Goal: Transaction & Acquisition: Purchase product/service

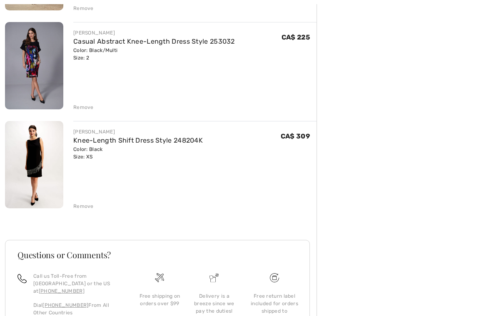
scroll to position [288, 0]
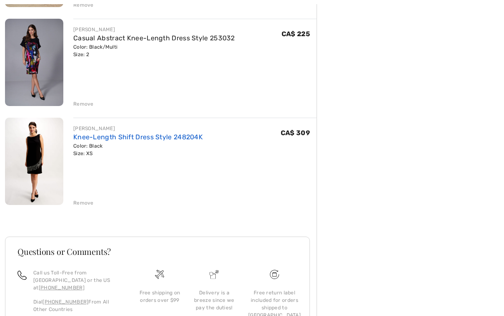
click at [127, 141] on link "Knee-Length Shift Dress Style 248204K" at bounding box center [137, 138] width 129 height 8
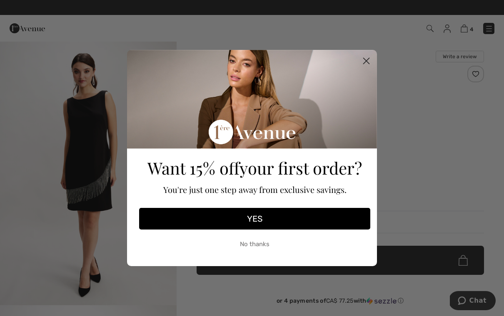
click at [367, 62] on icon "Close dialog" at bounding box center [366, 61] width 6 height 6
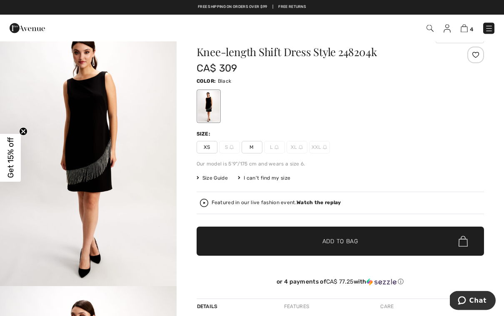
scroll to position [20, 0]
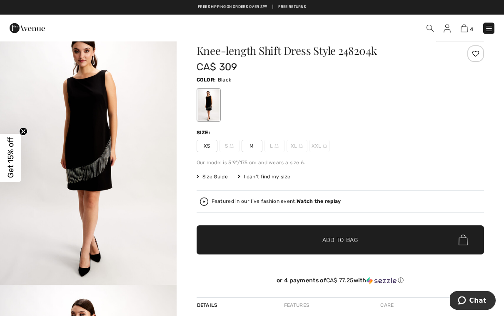
click at [223, 179] on span "Size Guide" at bounding box center [211, 177] width 31 height 7
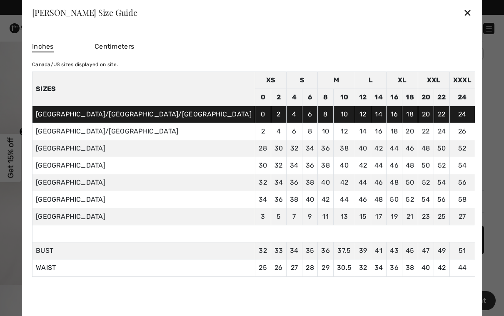
click at [463, 15] on div "✕" at bounding box center [467, 12] width 9 height 17
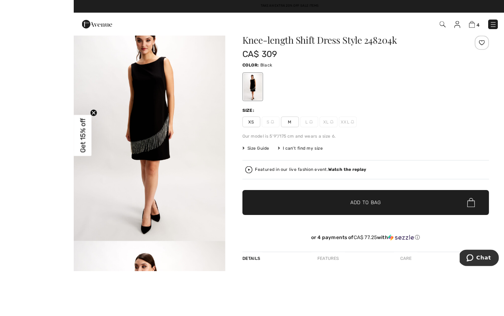
scroll to position [0, 0]
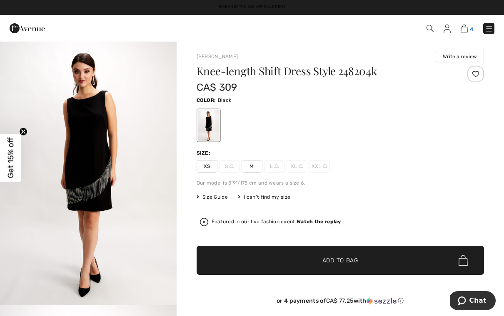
click at [462, 32] on img at bounding box center [463, 29] width 7 height 8
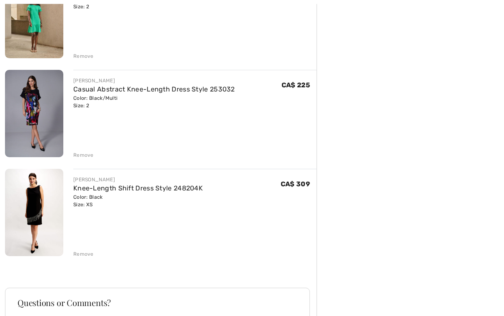
scroll to position [237, 0]
click at [85, 257] on div "Remove" at bounding box center [83, 254] width 20 height 7
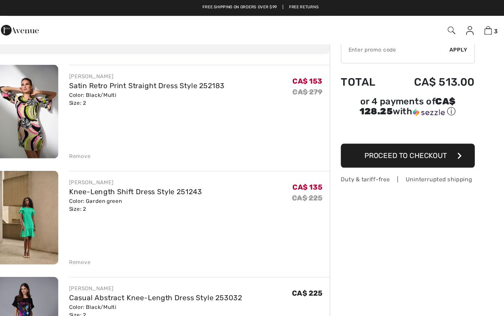
scroll to position [48, 0]
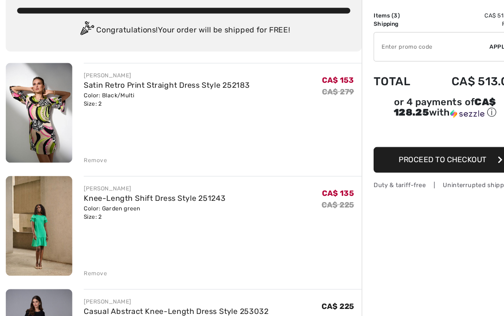
click at [36, 117] on img at bounding box center [34, 104] width 58 height 87
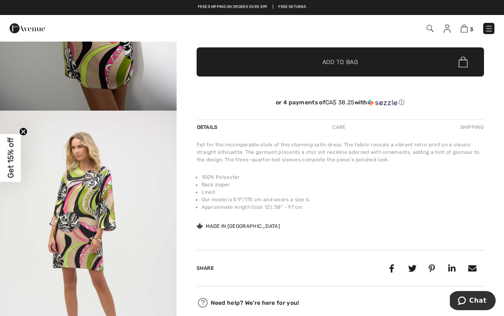
scroll to position [192, 0]
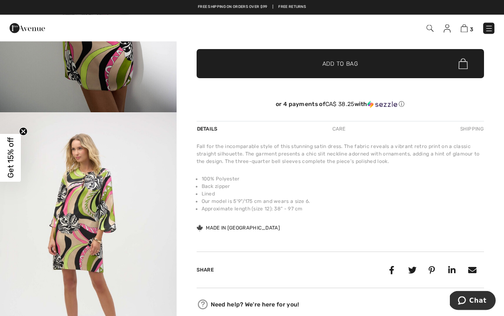
click at [85, 219] on img "2 / 5" at bounding box center [88, 245] width 177 height 264
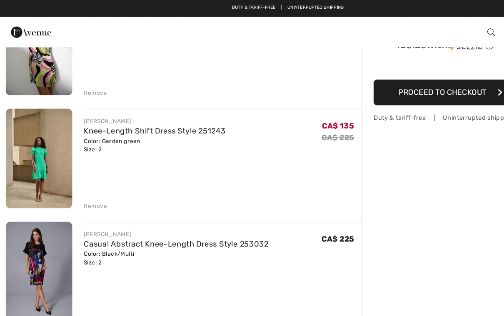
scroll to position [111, 0]
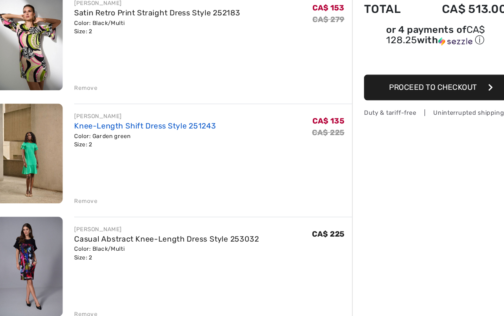
click at [122, 112] on link "Knee-Length Shift Dress Style 251243" at bounding box center [135, 116] width 124 height 8
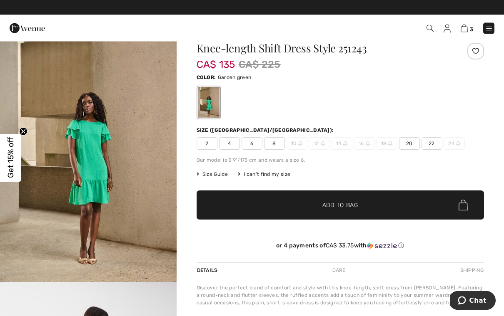
scroll to position [4, 0]
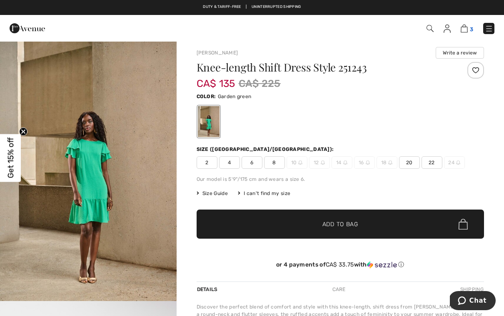
click at [467, 26] on img at bounding box center [463, 29] width 7 height 8
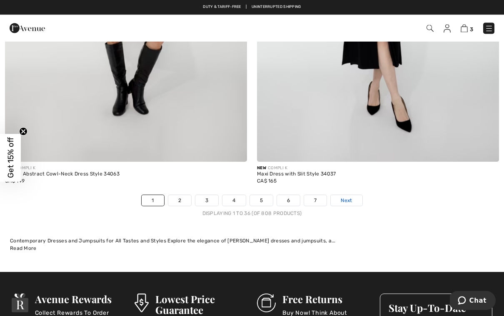
scroll to position [7250, 0]
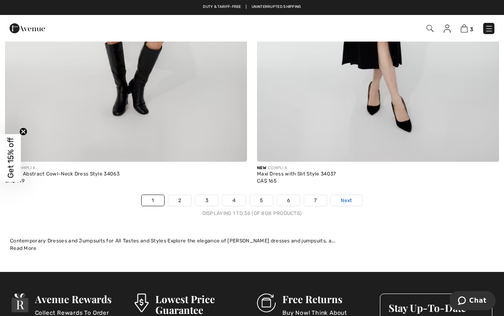
click at [350, 199] on link "Next" at bounding box center [346, 200] width 31 height 11
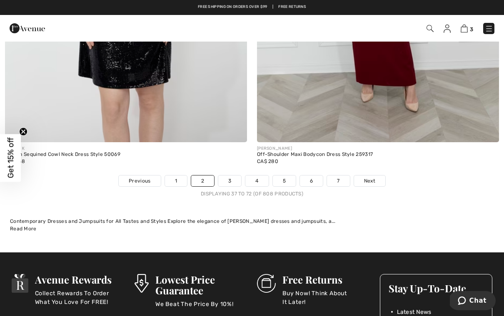
scroll to position [7268, 0]
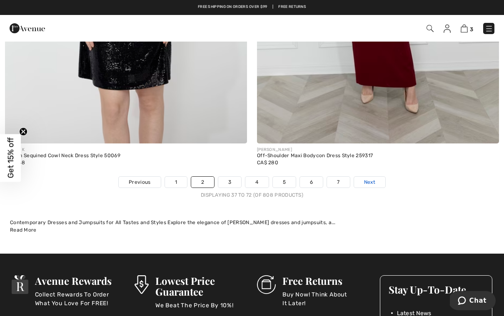
click at [371, 179] on span "Next" at bounding box center [369, 182] width 11 height 7
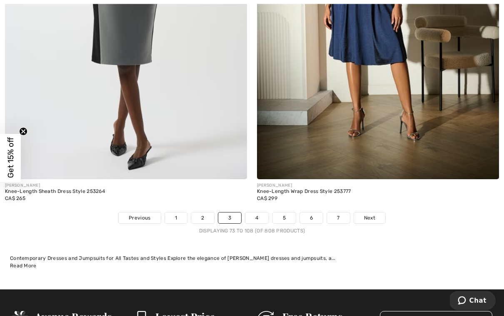
scroll to position [7233, 0]
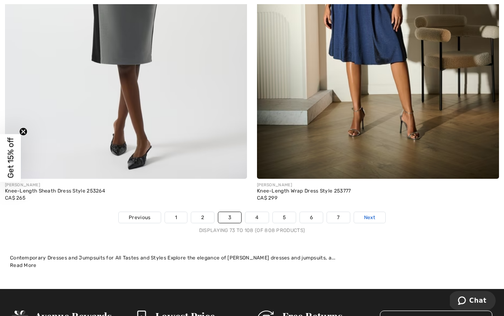
click at [371, 214] on span "Next" at bounding box center [369, 217] width 11 height 7
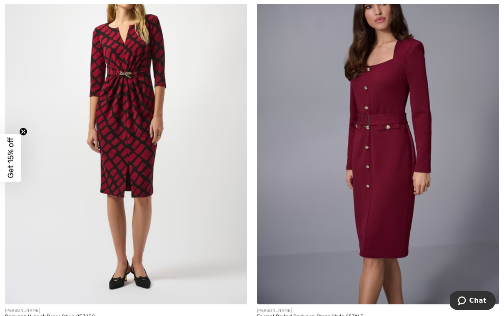
scroll to position [7108, 0]
click at [133, 125] on img at bounding box center [126, 122] width 242 height 363
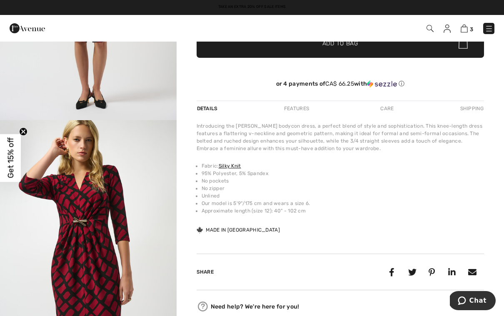
scroll to position [198, 0]
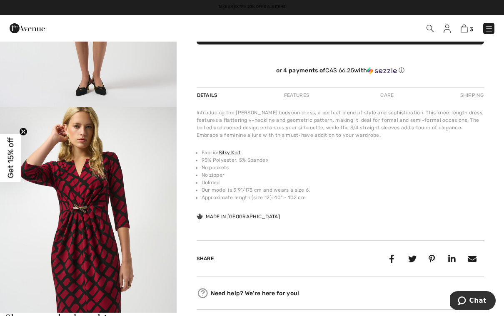
click at [106, 235] on img "2 / 4" at bounding box center [88, 239] width 177 height 264
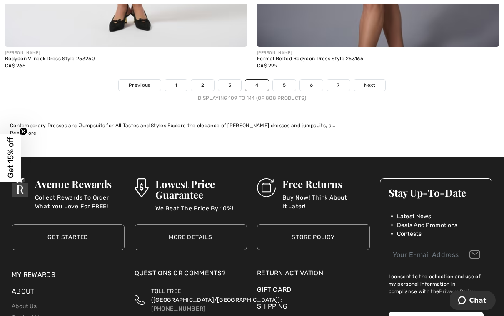
scroll to position [7365, 0]
click at [374, 82] on span "Next" at bounding box center [369, 85] width 11 height 7
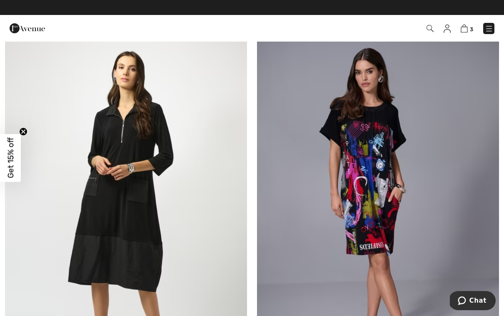
scroll to position [4158, 0]
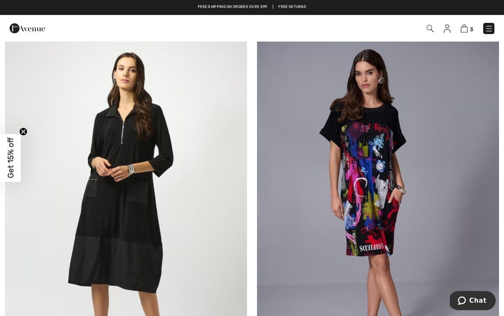
click at [381, 169] on img at bounding box center [378, 207] width 242 height 363
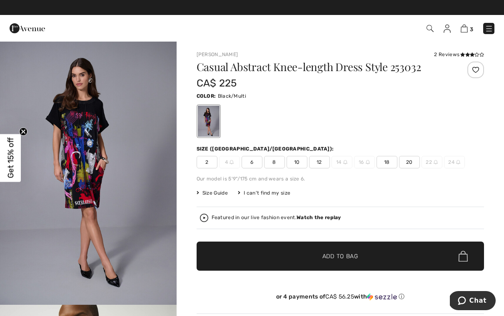
click at [130, 182] on img "1 / 6" at bounding box center [88, 173] width 177 height 264
click at [463, 31] on img at bounding box center [463, 29] width 7 height 8
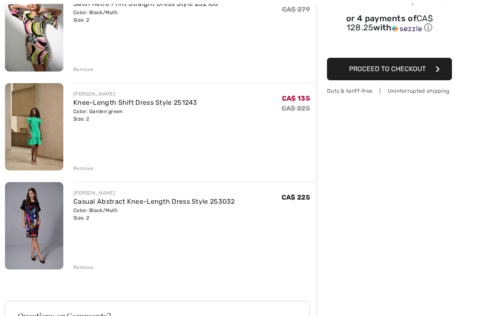
scroll to position [126, 0]
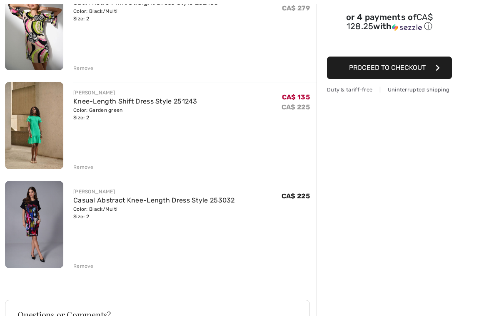
click at [91, 269] on div "Remove" at bounding box center [83, 266] width 20 height 7
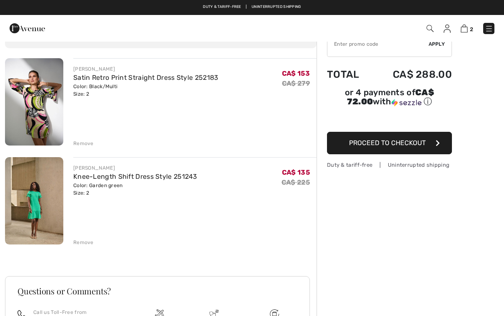
scroll to position [0, 0]
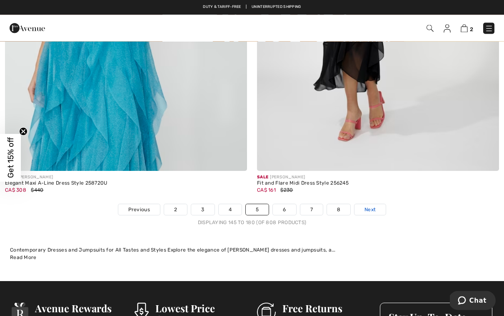
scroll to position [7241, 0]
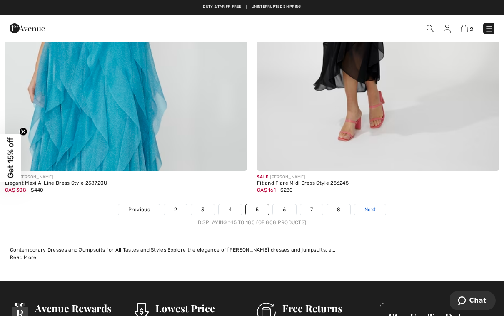
click at [374, 209] on link "Next" at bounding box center [369, 209] width 31 height 11
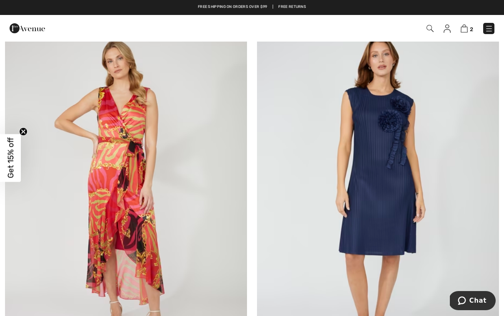
scroll to position [5455, 0]
click at [393, 204] on img at bounding box center [378, 193] width 242 height 363
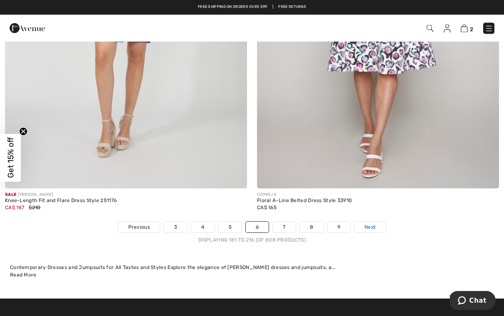
scroll to position [7224, 0]
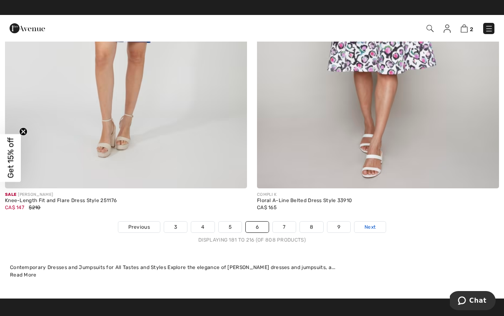
click at [371, 224] on span "Next" at bounding box center [369, 227] width 11 height 7
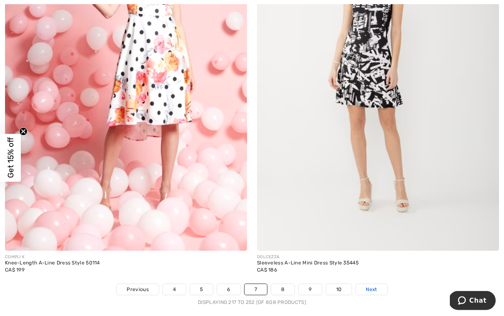
scroll to position [7161, 0]
click at [376, 286] on span "Next" at bounding box center [371, 289] width 11 height 7
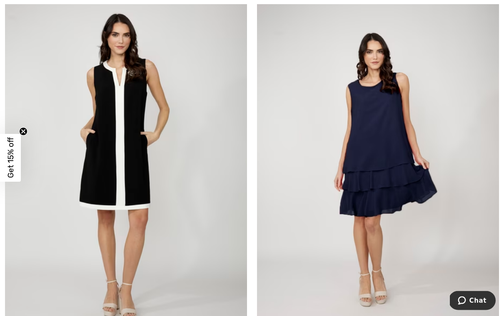
scroll to position [1751, 0]
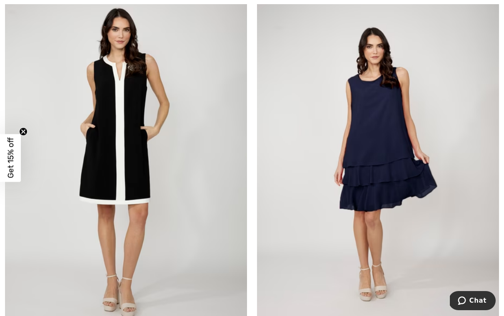
click at [397, 165] on img at bounding box center [378, 162] width 242 height 363
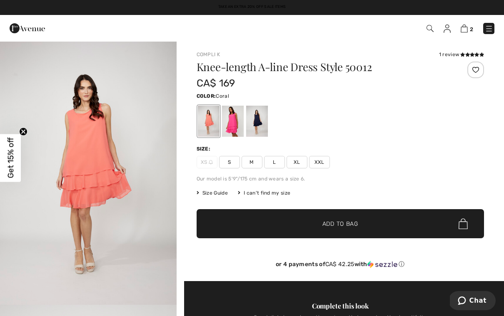
click at [258, 126] on div at bounding box center [257, 121] width 22 height 31
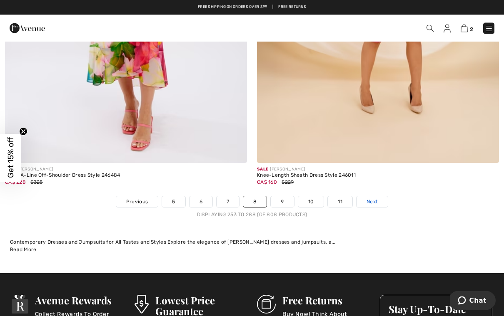
scroll to position [7249, 0]
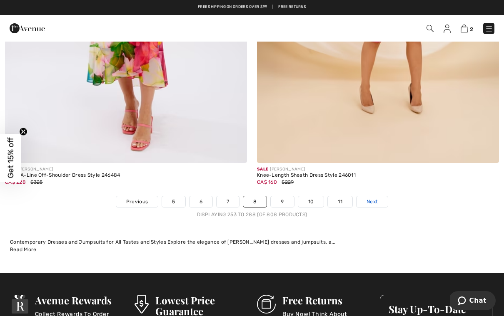
click at [371, 198] on span "Next" at bounding box center [371, 201] width 11 height 7
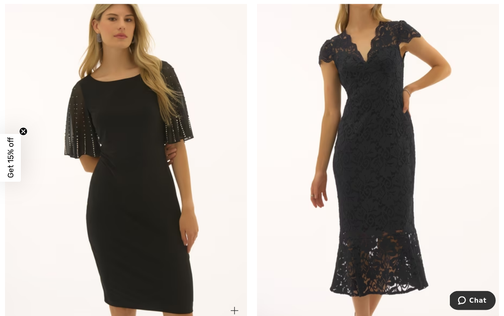
scroll to position [4619, 0]
click at [132, 144] on img at bounding box center [126, 141] width 242 height 363
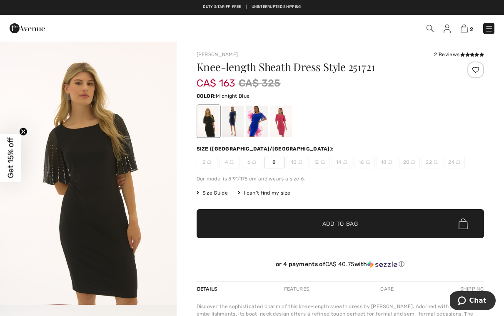
click at [238, 129] on div at bounding box center [232, 121] width 22 height 31
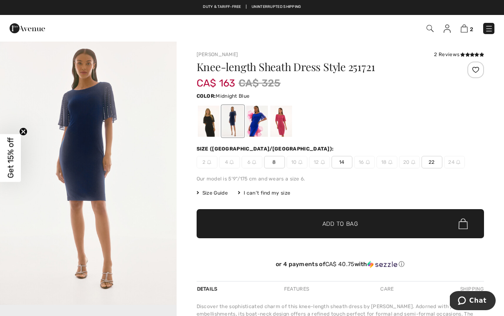
click at [261, 128] on div at bounding box center [257, 121] width 22 height 31
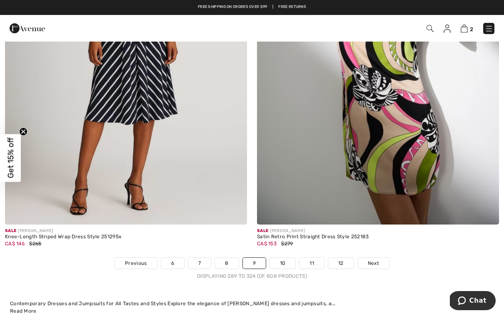
scroll to position [7188, 0]
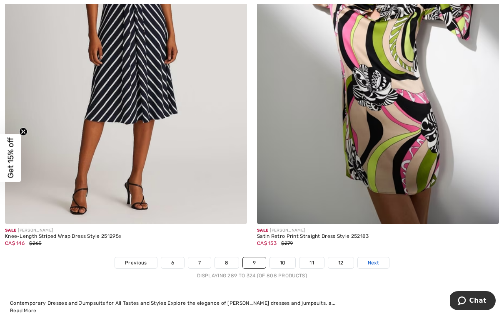
click at [373, 259] on span "Next" at bounding box center [373, 262] width 11 height 7
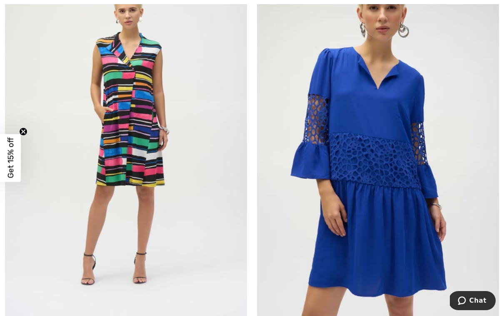
scroll to position [5119, 0]
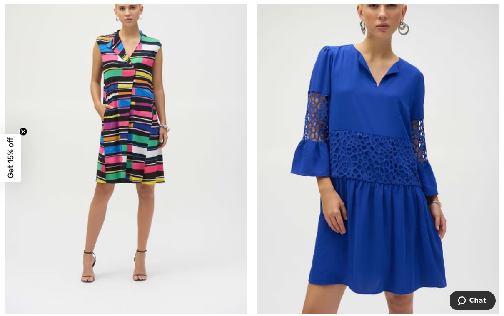
click at [398, 188] on img at bounding box center [378, 133] width 242 height 363
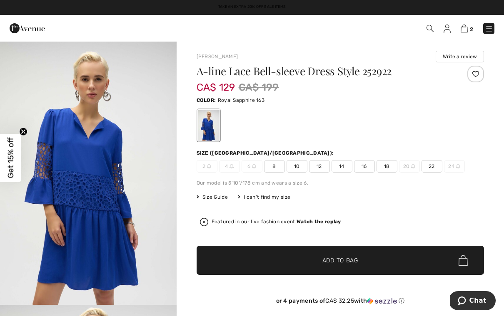
click at [278, 199] on div "I can't find my size" at bounding box center [264, 197] width 52 height 7
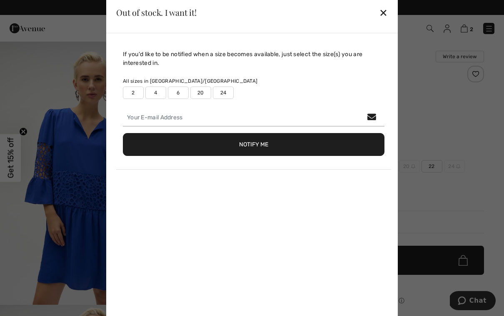
click at [132, 94] on label "2" at bounding box center [133, 93] width 21 height 12
type input "true"
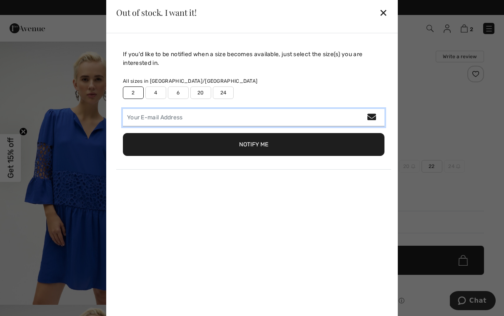
click at [142, 122] on input "email" at bounding box center [253, 117] width 261 height 17
type input "amrouellette@hotmail.com"
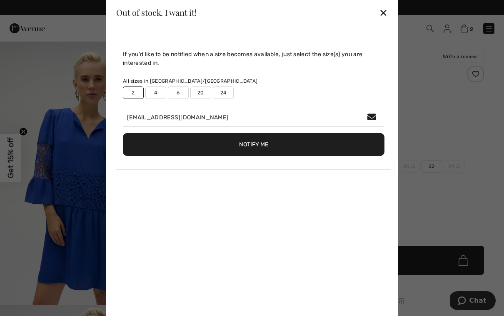
click at [256, 151] on button "Notify Me" at bounding box center [253, 144] width 261 height 23
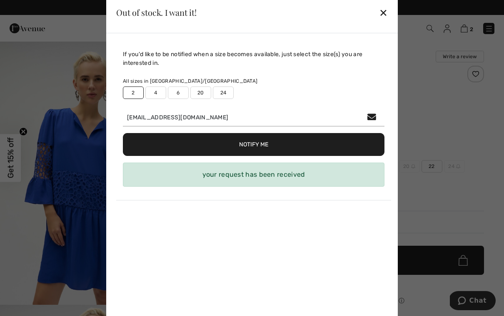
click at [380, 13] on div "✕" at bounding box center [383, 12] width 9 height 17
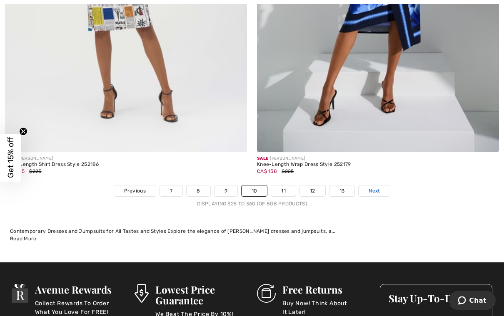
scroll to position [7260, 0]
click at [376, 187] on span "Next" at bounding box center [373, 190] width 11 height 7
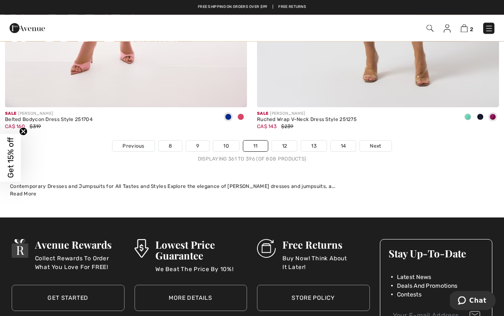
scroll to position [7303, 0]
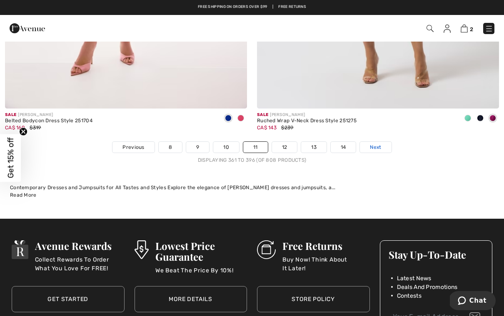
click at [376, 144] on span "Next" at bounding box center [375, 147] width 11 height 7
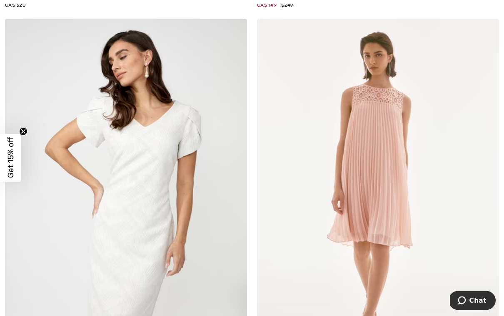
scroll to position [4561, 0]
click at [390, 226] on img at bounding box center [378, 200] width 242 height 363
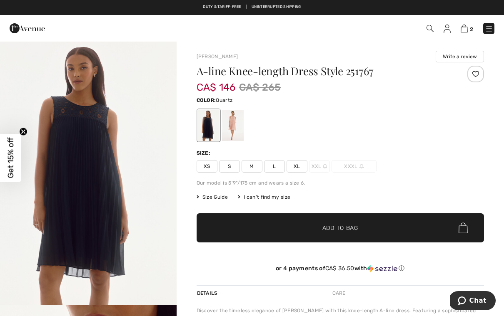
click at [235, 128] on div at bounding box center [232, 125] width 22 height 31
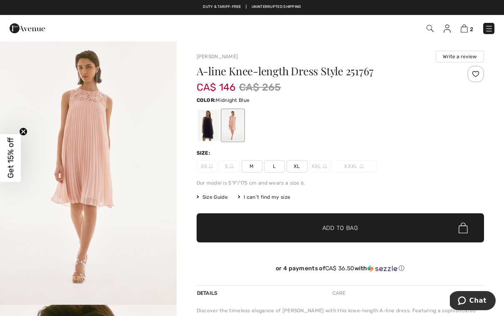
click at [215, 136] on div at bounding box center [208, 125] width 22 height 31
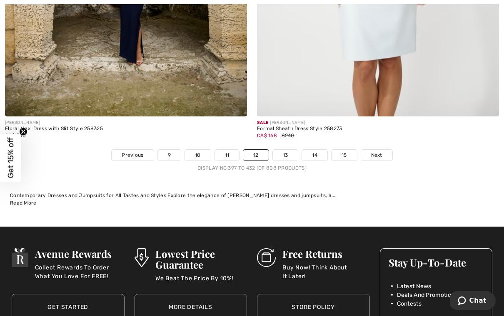
scroll to position [7297, 0]
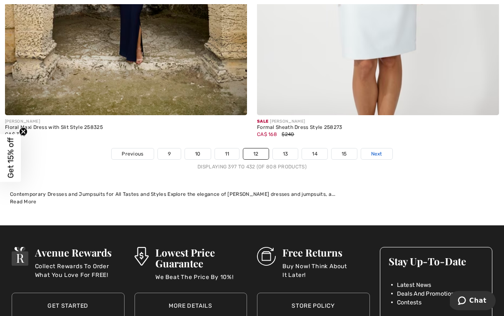
click at [377, 150] on span "Next" at bounding box center [376, 153] width 11 height 7
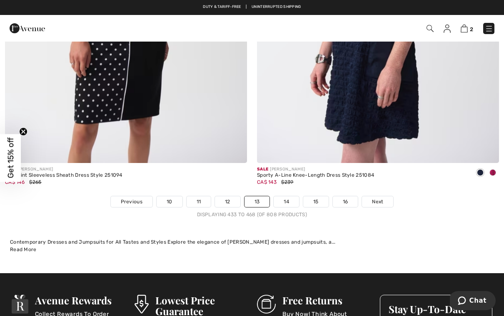
scroll to position [7249, 0]
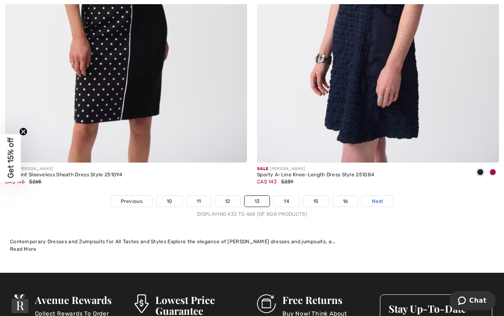
click at [378, 199] on link "Next" at bounding box center [377, 201] width 31 height 11
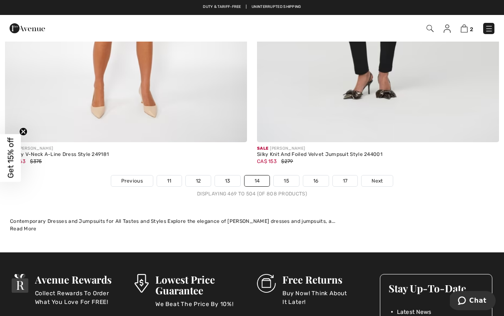
scroll to position [7269, 0]
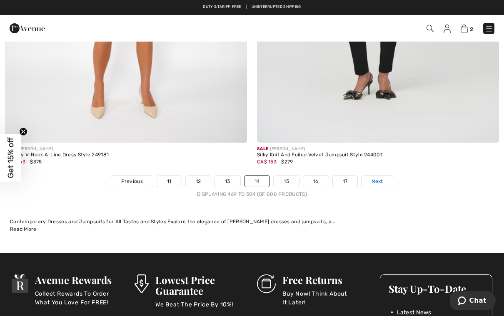
click at [379, 178] on span "Next" at bounding box center [376, 181] width 11 height 7
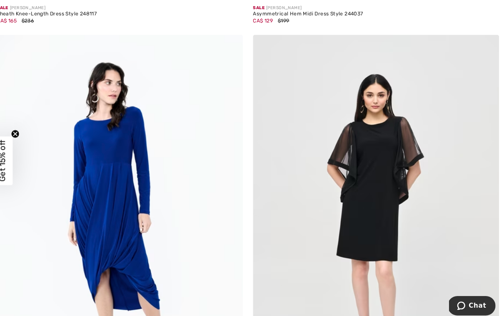
scroll to position [5437, 0]
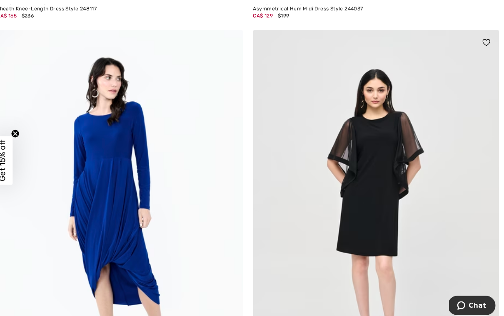
click at [385, 197] on img at bounding box center [378, 211] width 242 height 363
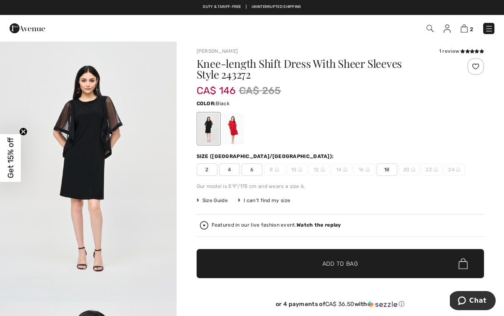
scroll to position [5, 0]
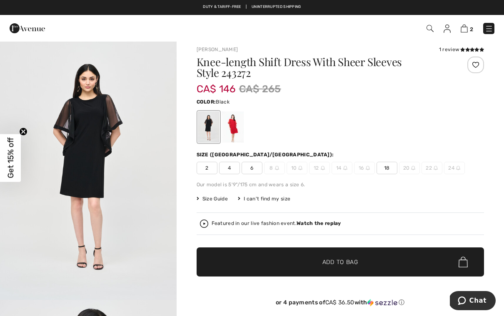
click at [236, 133] on div at bounding box center [232, 127] width 22 height 31
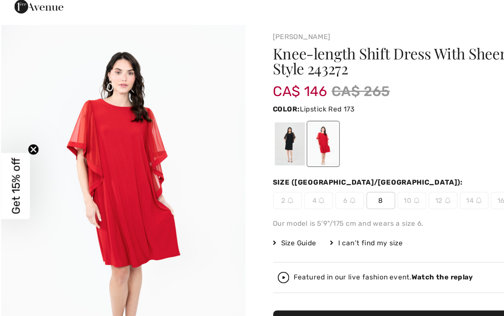
scroll to position [0, 0]
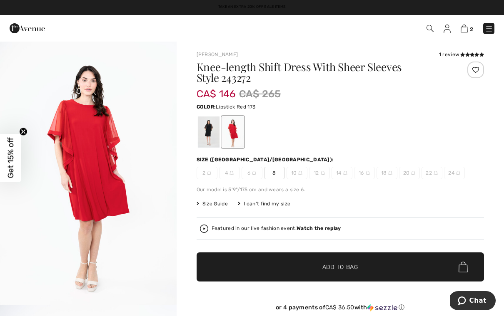
click at [206, 134] on div at bounding box center [208, 132] width 22 height 31
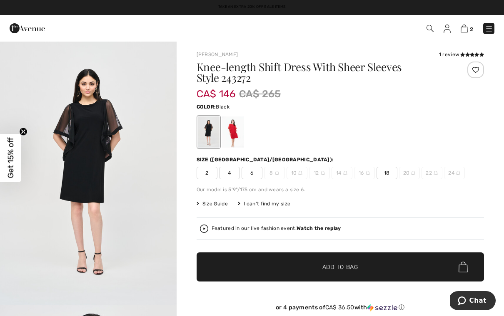
click at [206, 177] on span "2" at bounding box center [206, 173] width 21 height 12
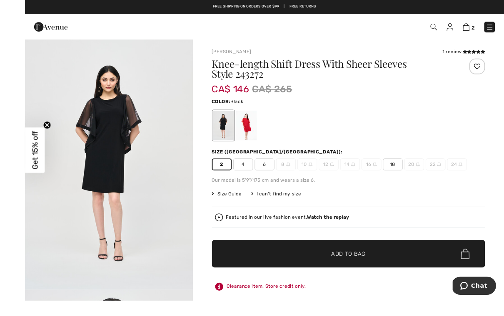
scroll to position [1, 0]
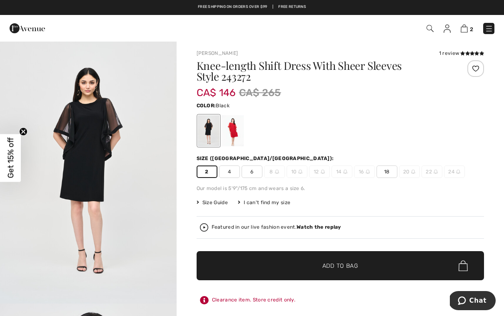
click at [100, 173] on img "1 / 5" at bounding box center [88, 172] width 177 height 264
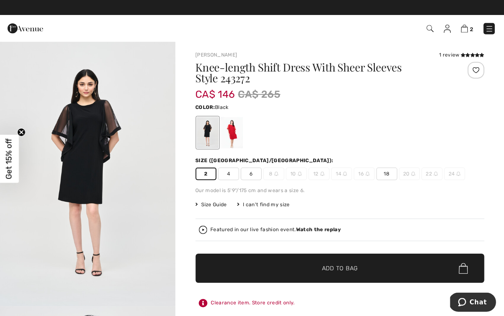
click at [380, 278] on span "✔ Added to Bag Add to Bag" at bounding box center [340, 267] width 288 height 29
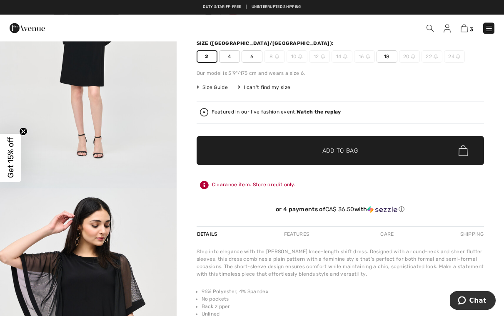
scroll to position [117, 0]
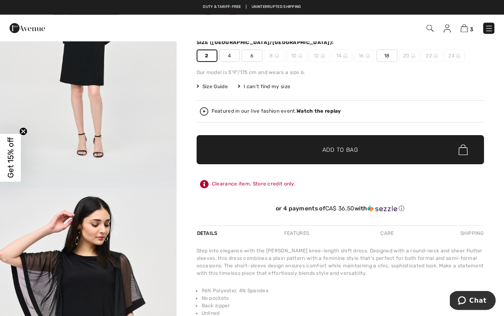
click at [334, 151] on span "Add to Bag" at bounding box center [340, 150] width 36 height 9
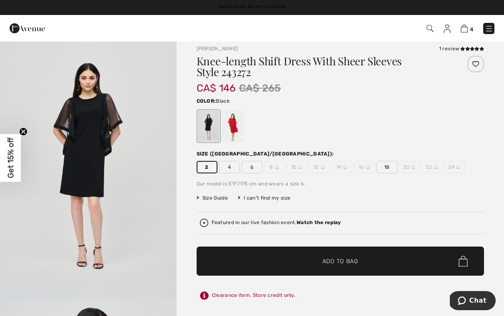
scroll to position [0, 0]
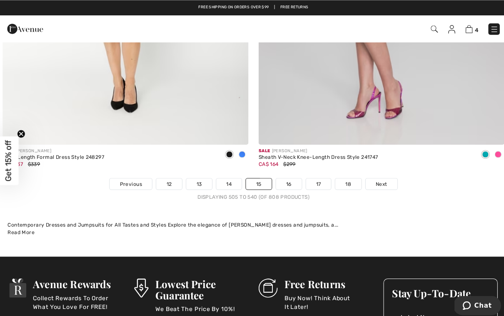
scroll to position [7270, 0]
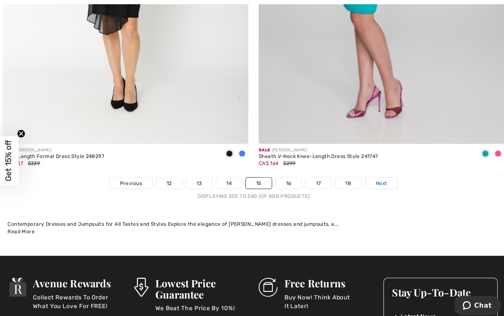
click at [378, 177] on span "Next" at bounding box center [377, 180] width 11 height 7
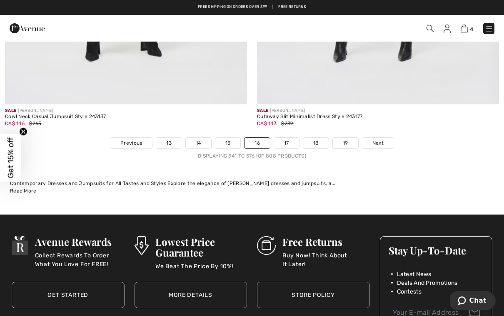
scroll to position [7308, 0]
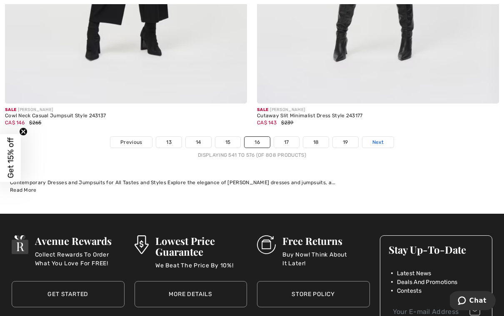
click at [377, 139] on span "Next" at bounding box center [377, 142] width 11 height 7
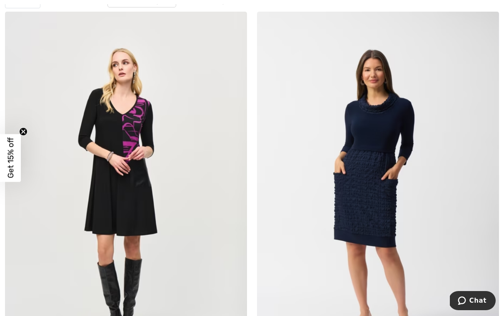
scroll to position [139, 0]
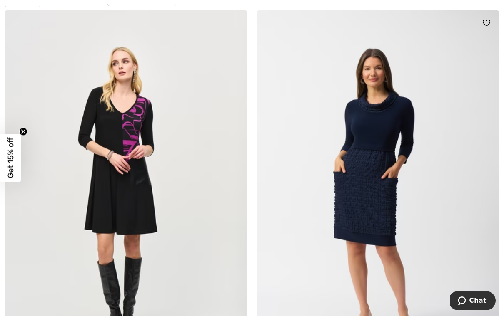
click at [391, 189] on img at bounding box center [378, 191] width 242 height 363
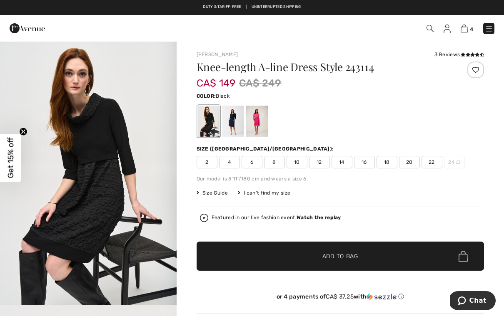
click at [231, 129] on div at bounding box center [232, 121] width 22 height 31
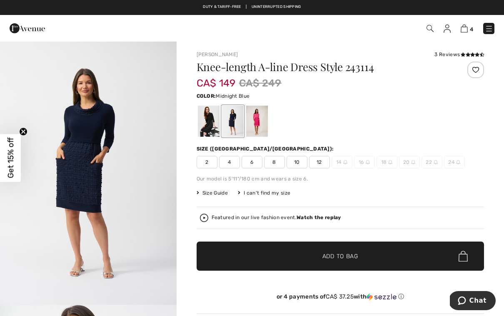
click at [211, 125] on div at bounding box center [208, 121] width 22 height 31
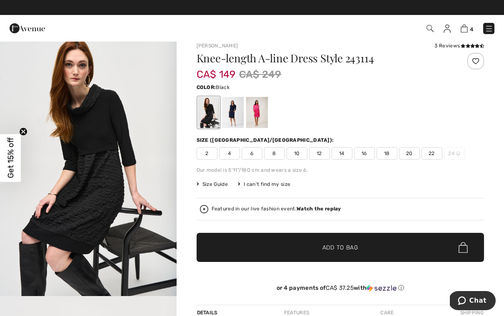
click at [95, 189] on img "1 / 11" at bounding box center [88, 164] width 177 height 264
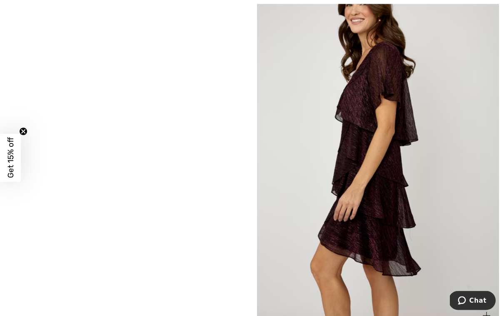
scroll to position [2162, 0]
click at [384, 130] on img at bounding box center [378, 146] width 242 height 363
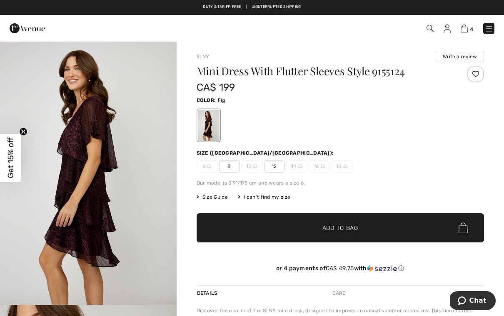
click at [135, 197] on img "1 / 5" at bounding box center [88, 173] width 177 height 264
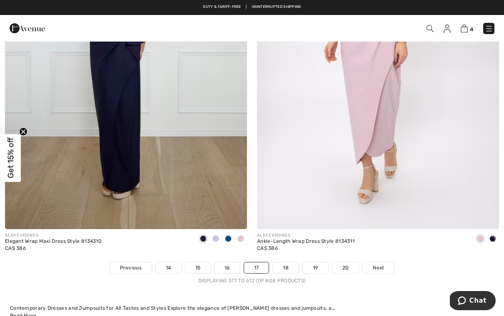
scroll to position [7191, 0]
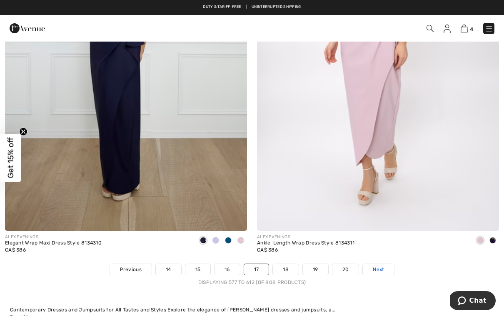
click at [382, 266] on span "Next" at bounding box center [378, 269] width 11 height 7
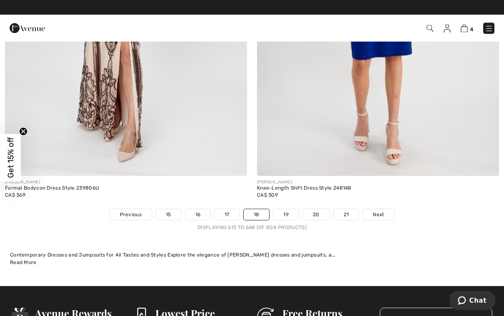
scroll to position [7236, 0]
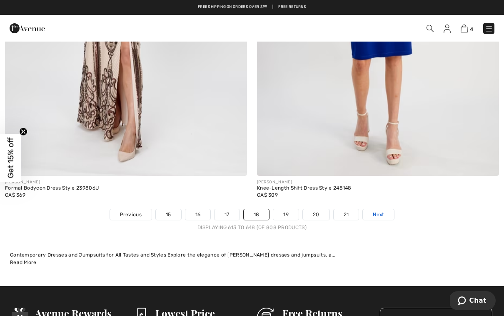
click at [383, 213] on link "Next" at bounding box center [378, 214] width 31 height 11
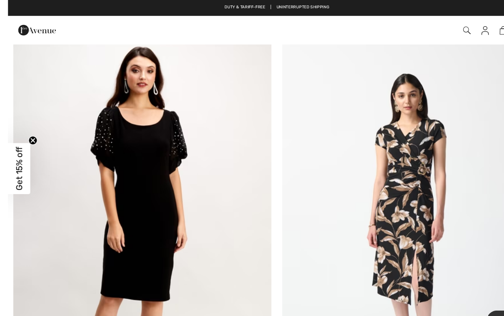
scroll to position [2963, 0]
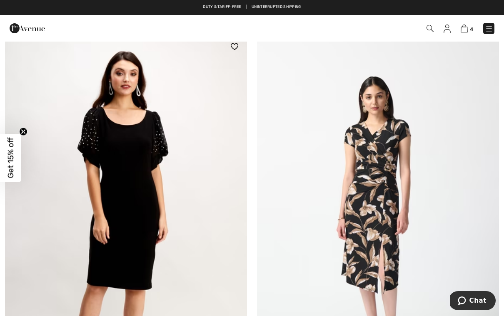
click at [136, 185] on img at bounding box center [126, 215] width 242 height 363
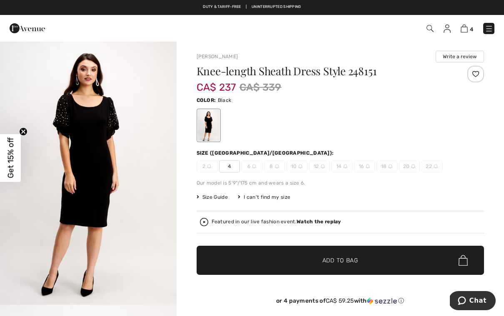
click at [122, 159] on img "1 / 5" at bounding box center [88, 173] width 177 height 264
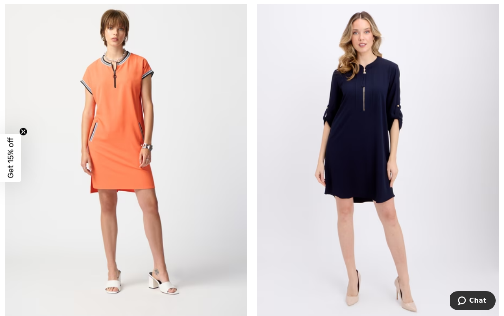
scroll to position [6290, 0]
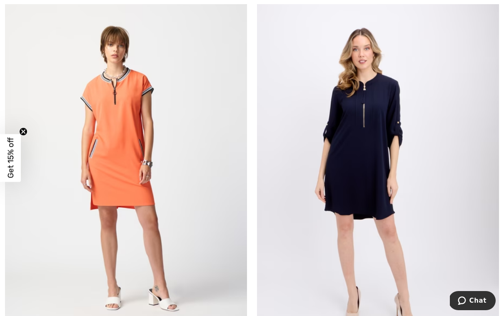
click at [369, 163] on img at bounding box center [378, 169] width 242 height 363
click at [373, 156] on img at bounding box center [378, 169] width 242 height 363
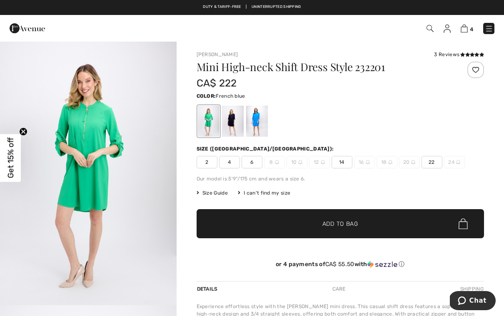
click at [256, 124] on div at bounding box center [257, 121] width 22 height 31
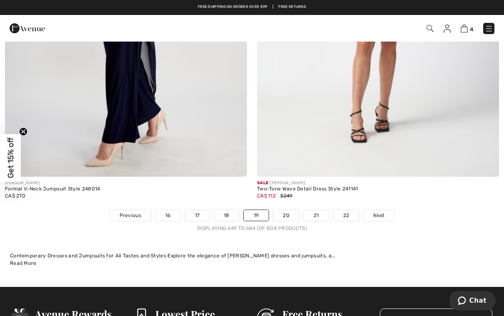
scroll to position [7201, 0]
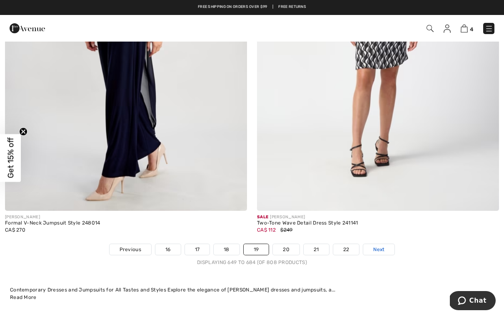
click at [383, 247] on span "Next" at bounding box center [378, 249] width 11 height 7
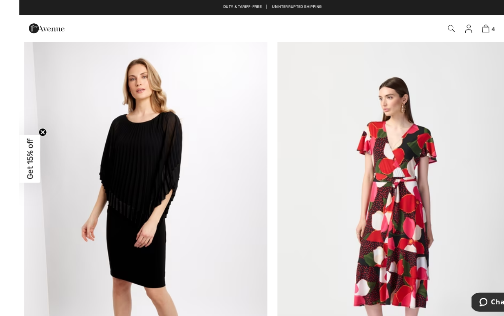
scroll to position [1298, 0]
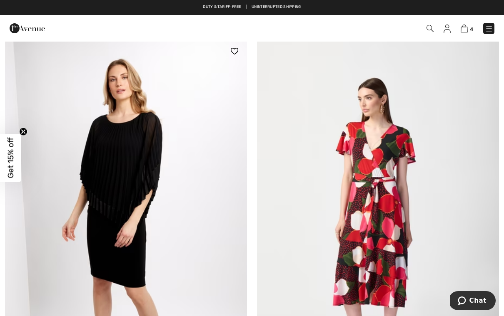
click at [132, 153] on img at bounding box center [126, 220] width 242 height 363
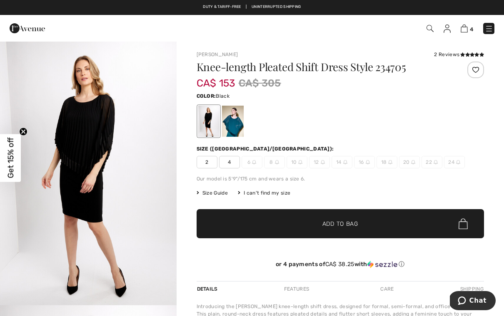
click at [207, 167] on span "2" at bounding box center [206, 162] width 21 height 12
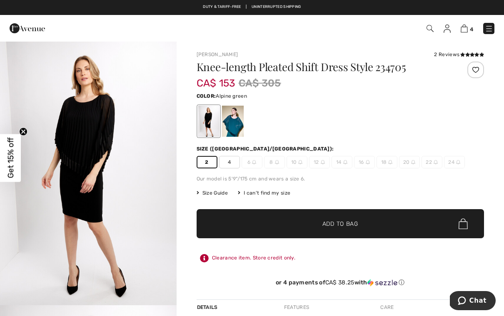
click at [235, 126] on div at bounding box center [232, 121] width 22 height 31
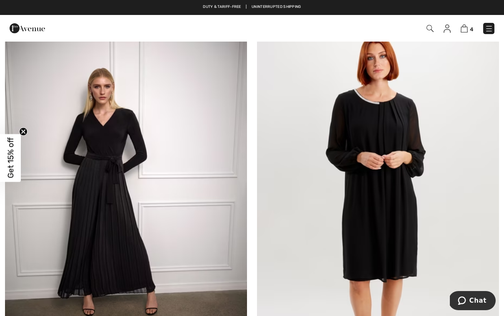
scroll to position [5841, 0]
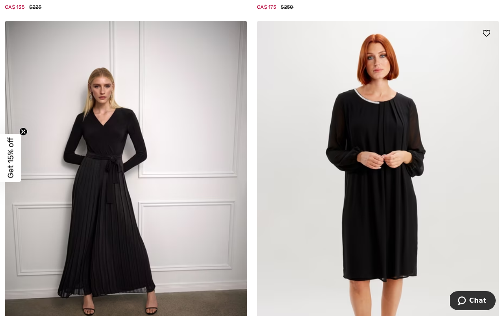
click at [392, 218] on img at bounding box center [378, 202] width 242 height 363
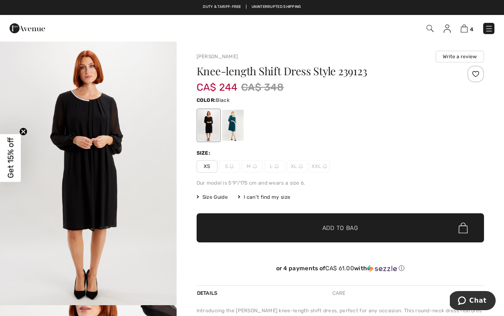
click at [233, 129] on div at bounding box center [232, 125] width 22 height 31
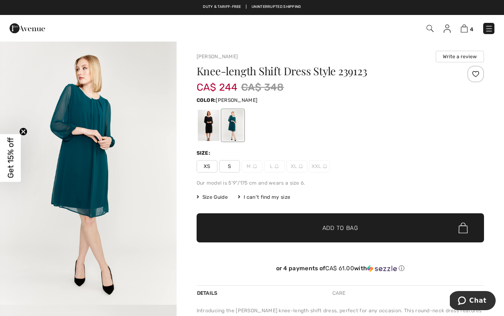
click at [208, 131] on div at bounding box center [208, 125] width 22 height 31
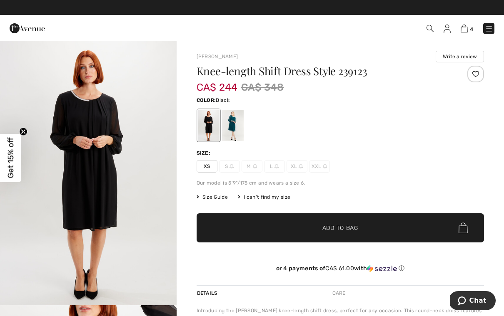
click at [102, 178] on img "1 / 5" at bounding box center [88, 173] width 177 height 265
click at [210, 168] on span "XS" at bounding box center [206, 166] width 21 height 12
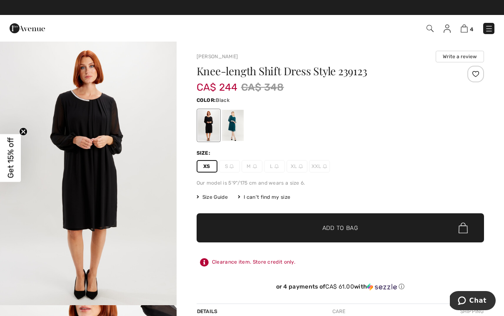
click at [219, 201] on span "Size Guide" at bounding box center [211, 197] width 31 height 7
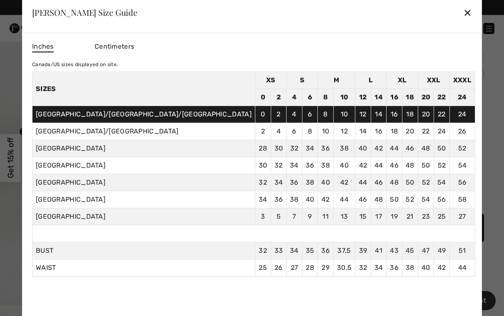
click at [463, 13] on div "✕" at bounding box center [467, 12] width 9 height 17
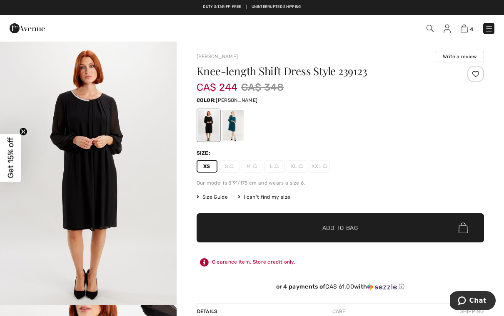
click at [236, 131] on div at bounding box center [232, 125] width 22 height 31
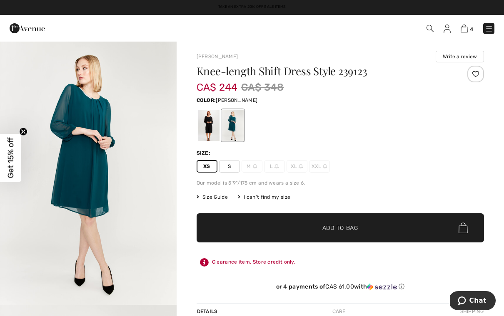
click at [126, 187] on img "1 / 5" at bounding box center [88, 173] width 177 height 264
click at [346, 229] on span "Add to Bag" at bounding box center [340, 228] width 36 height 9
click at [212, 132] on div at bounding box center [208, 125] width 22 height 31
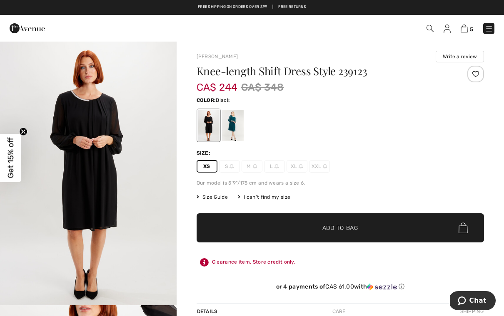
click at [337, 229] on span "Add to Bag" at bounding box center [340, 228] width 36 height 9
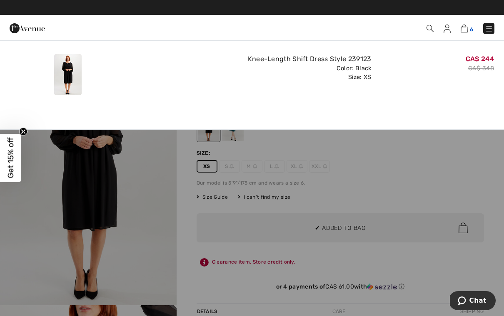
click at [467, 29] on img at bounding box center [463, 29] width 7 height 8
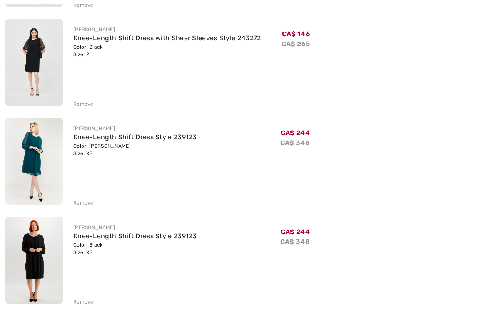
scroll to position [390, 0]
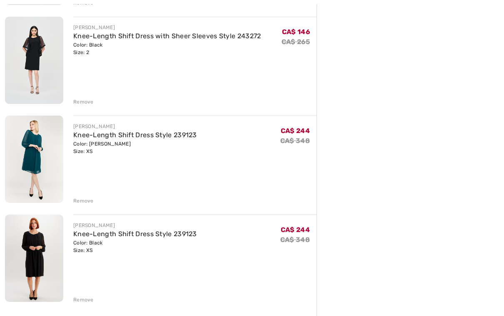
click at [90, 206] on div "JOSEPH RIBKOFF Satin Retro Print Straight Dress Style 252183 Color: Black/Multi…" at bounding box center [160, 103] width 311 height 768
click at [86, 204] on div "Remove" at bounding box center [83, 200] width 20 height 7
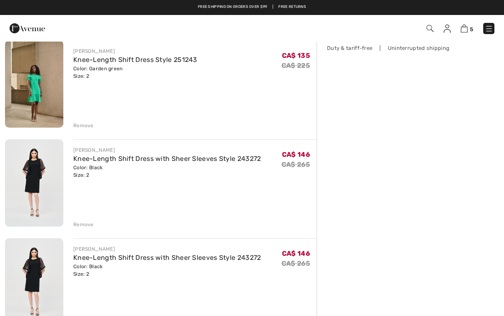
scroll to position [164, 0]
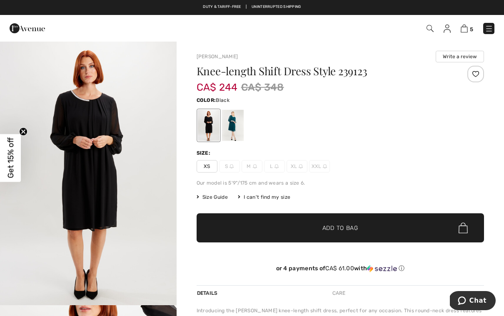
click at [166, 82] on img "1 / 5" at bounding box center [88, 173] width 177 height 265
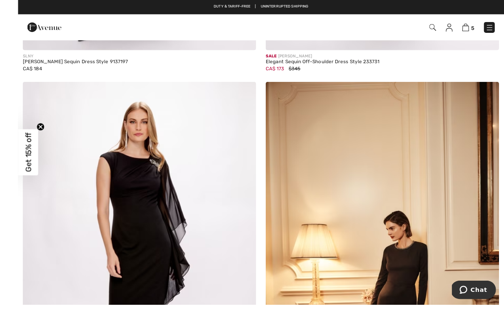
scroll to position [6982, 0]
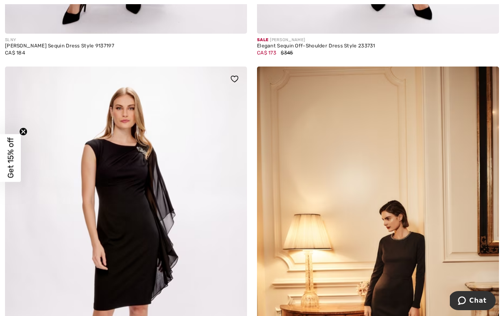
click at [156, 214] on img at bounding box center [126, 248] width 242 height 363
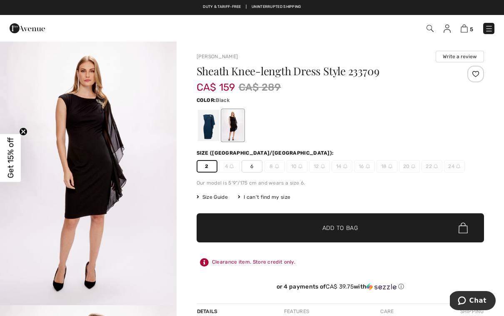
click at [237, 129] on div at bounding box center [232, 125] width 22 height 31
click at [99, 157] on img "1 / 4" at bounding box center [88, 173] width 177 height 265
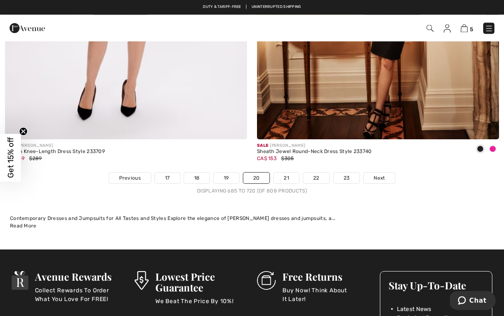
scroll to position [7273, 0]
click at [380, 174] on span "Next" at bounding box center [378, 177] width 11 height 7
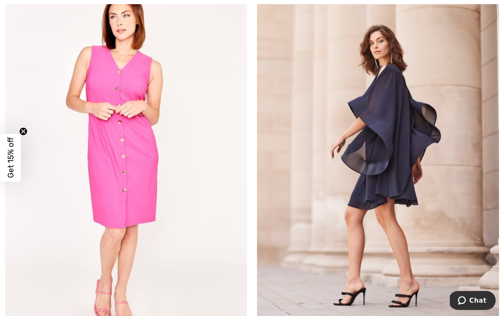
scroll to position [5488, 0]
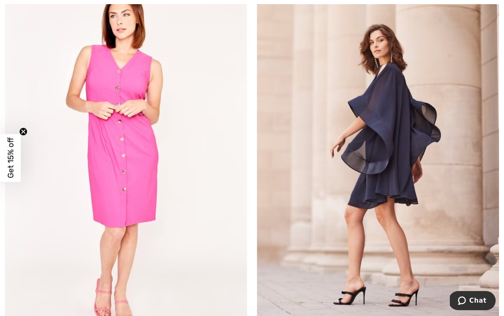
click at [402, 129] on img at bounding box center [378, 160] width 242 height 363
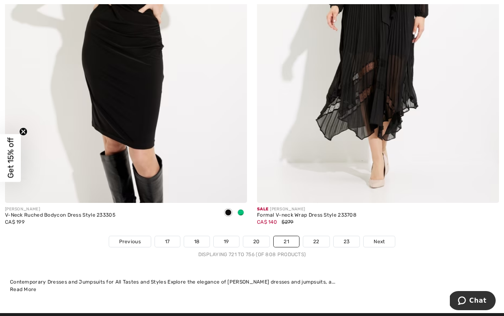
scroll to position [7209, 0]
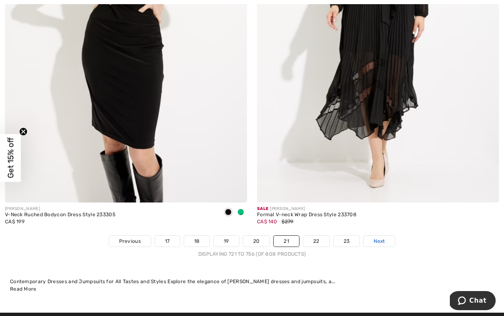
click at [385, 236] on link "Next" at bounding box center [378, 241] width 31 height 11
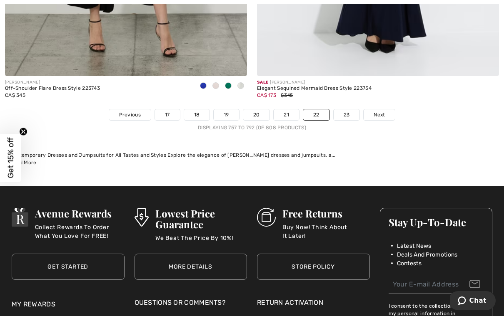
scroll to position [7338, 0]
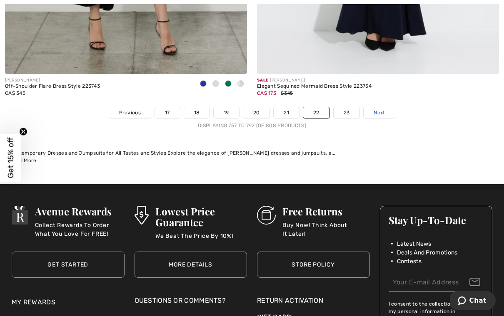
click at [383, 111] on link "Next" at bounding box center [378, 112] width 31 height 11
click at [381, 109] on span "Next" at bounding box center [378, 112] width 11 height 7
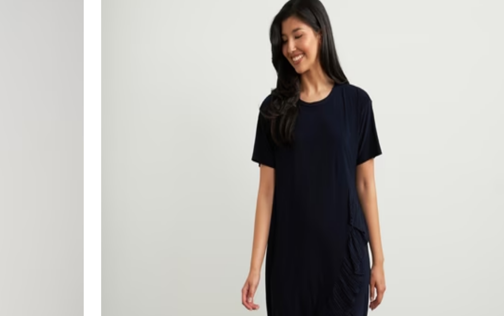
scroll to position [1266, 0]
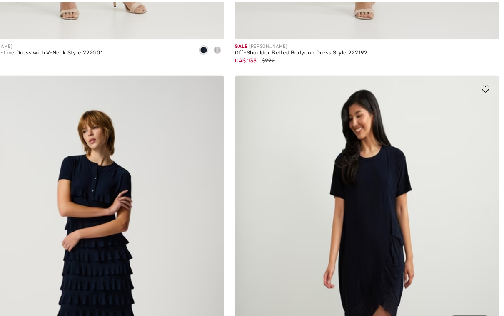
click at [347, 208] on img at bounding box center [378, 252] width 242 height 363
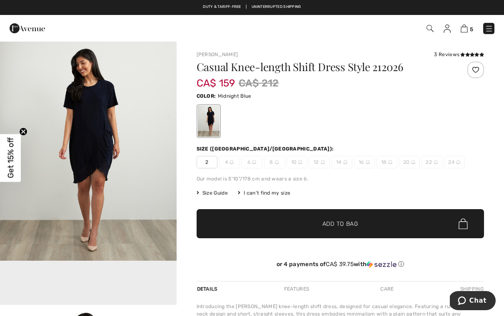
click at [104, 154] on img "1 / 10" at bounding box center [88, 151] width 177 height 220
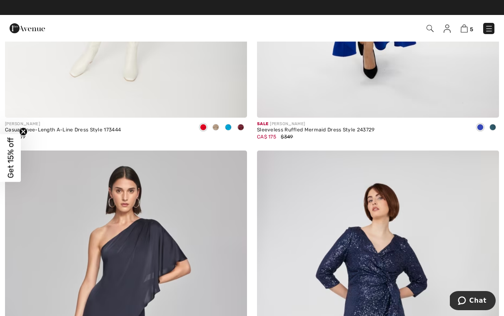
scroll to position [2842, 0]
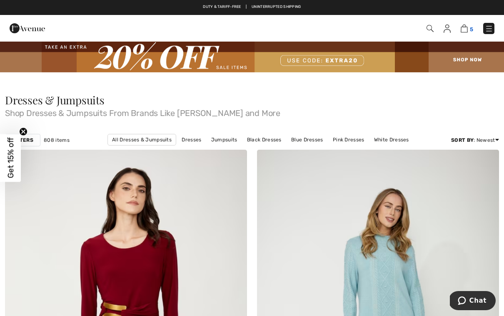
click at [467, 30] on img at bounding box center [463, 29] width 7 height 8
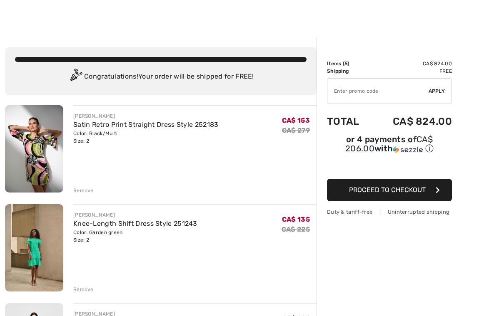
scroll to position [5, 0]
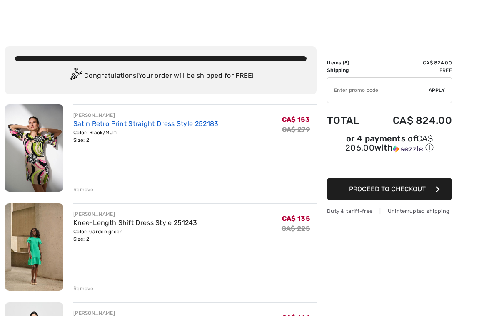
click at [94, 127] on link "Satin Retro Print Straight Dress Style 252183" at bounding box center [145, 124] width 145 height 8
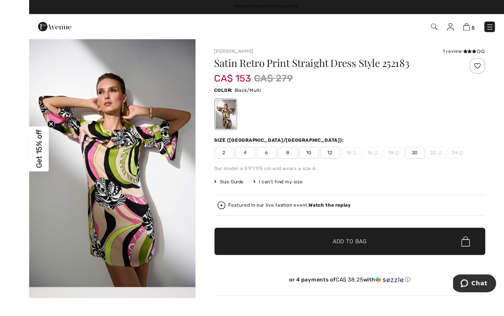
scroll to position [0, 0]
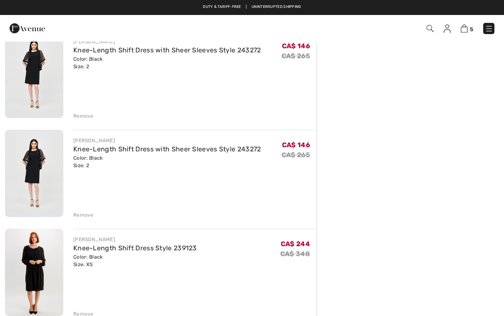
scroll to position [278, 0]
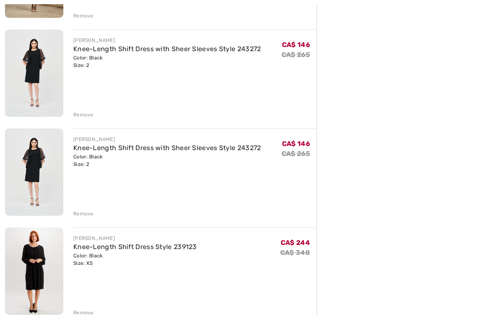
click at [83, 112] on div "Remove" at bounding box center [83, 114] width 20 height 7
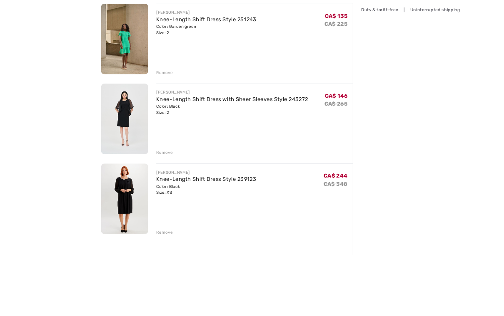
scroll to position [269, 0]
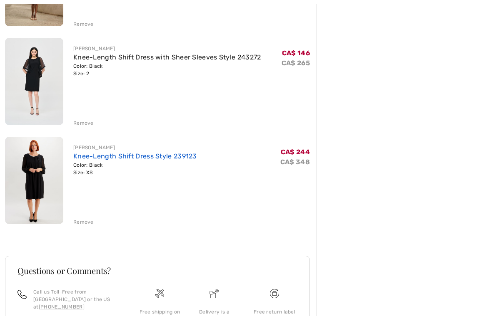
click at [167, 159] on link "Knee-Length Shift Dress Style 239123" at bounding box center [135, 156] width 124 height 8
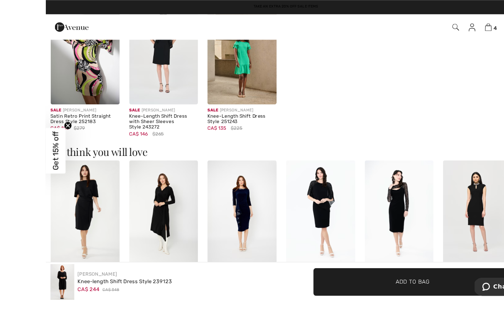
scroll to position [515, 0]
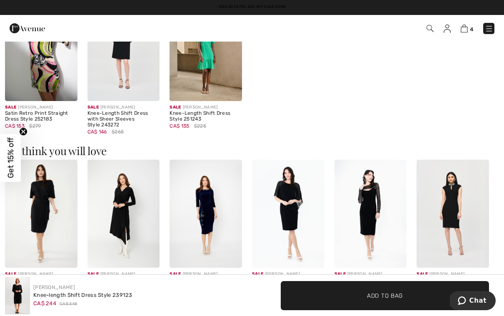
click at [55, 211] on img at bounding box center [41, 214] width 72 height 108
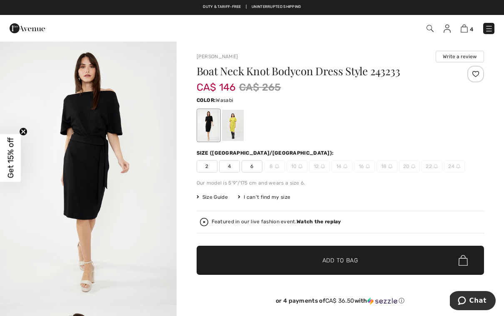
click at [236, 133] on div at bounding box center [232, 125] width 22 height 31
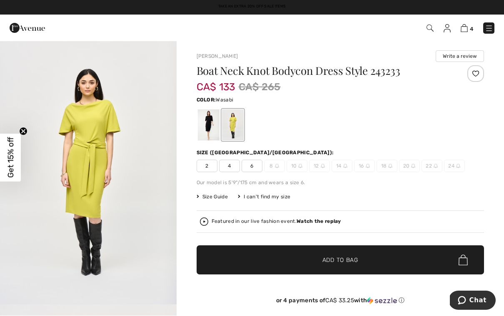
scroll to position [0, 0]
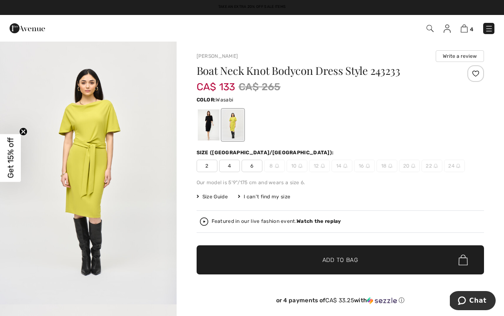
click at [207, 130] on div at bounding box center [208, 124] width 22 height 31
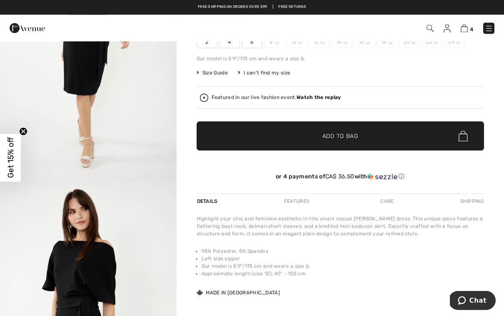
scroll to position [0, 0]
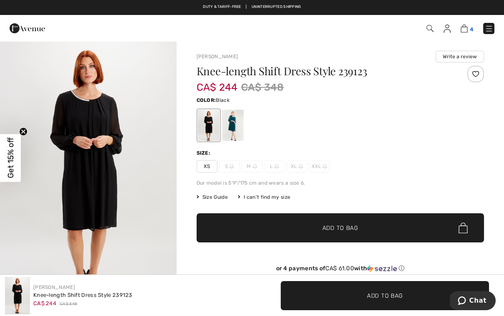
click at [472, 28] on span "4" at bounding box center [471, 29] width 3 height 6
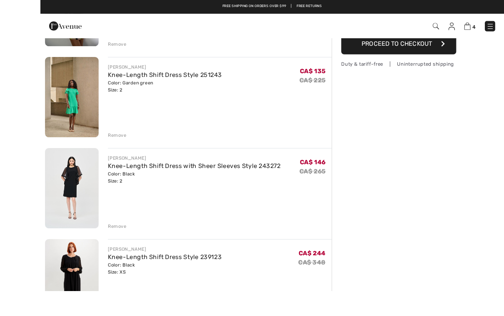
scroll to position [180, 0]
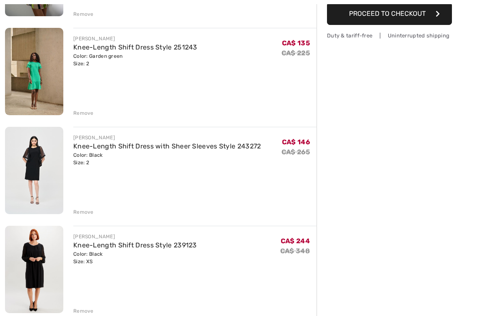
click at [82, 214] on div "Remove" at bounding box center [83, 212] width 20 height 7
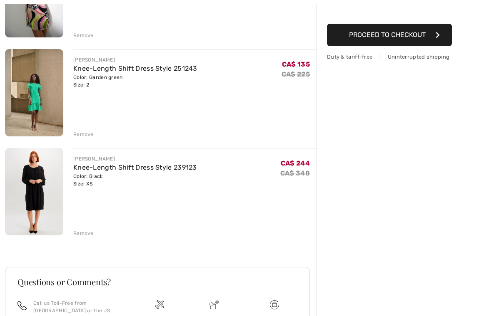
scroll to position [164, 0]
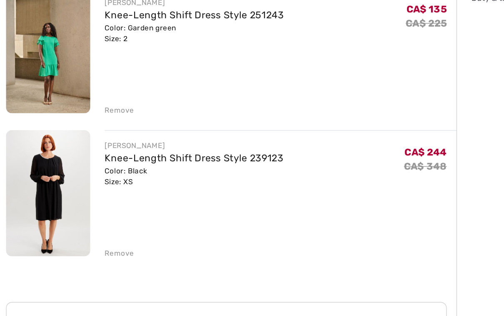
click at [44, 143] on img at bounding box center [34, 186] width 58 height 87
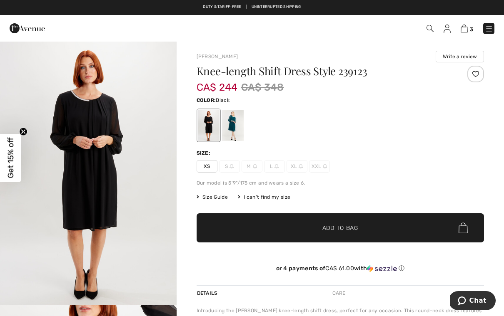
click at [106, 170] on img "1 / 5" at bounding box center [88, 173] width 177 height 265
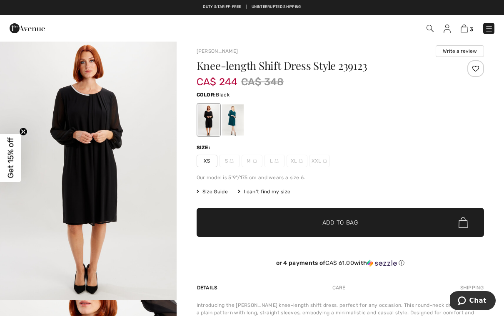
scroll to position [7, 0]
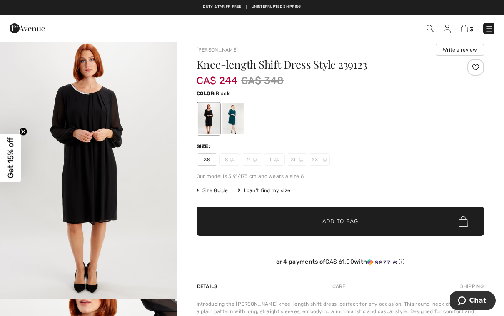
click at [232, 123] on div at bounding box center [232, 118] width 22 height 31
click at [234, 123] on div at bounding box center [232, 118] width 22 height 31
click at [238, 122] on div at bounding box center [232, 118] width 22 height 31
click at [236, 127] on div at bounding box center [232, 118] width 22 height 31
click at [234, 124] on div at bounding box center [232, 118] width 22 height 31
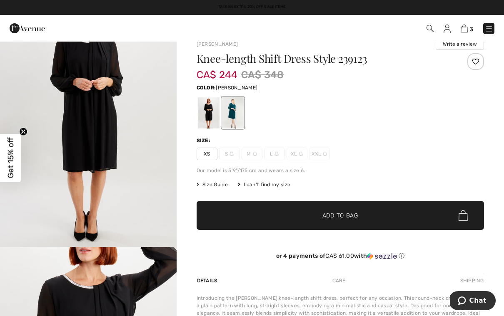
scroll to position [0, 0]
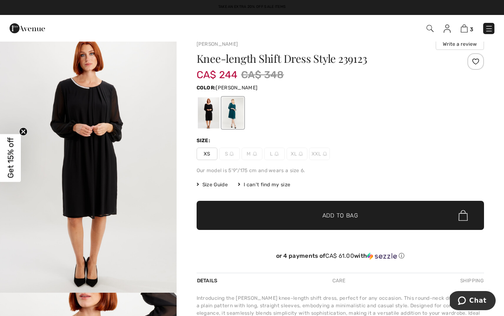
click at [241, 114] on div at bounding box center [232, 112] width 22 height 31
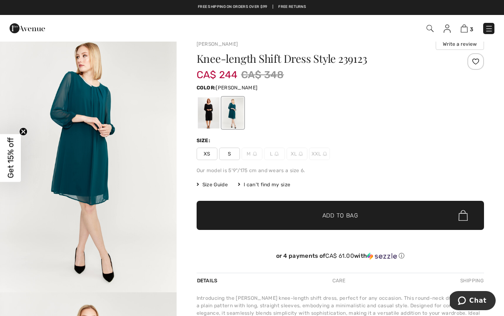
click at [99, 141] on img "1 / 5" at bounding box center [88, 160] width 177 height 264
click at [204, 114] on div at bounding box center [208, 112] width 22 height 31
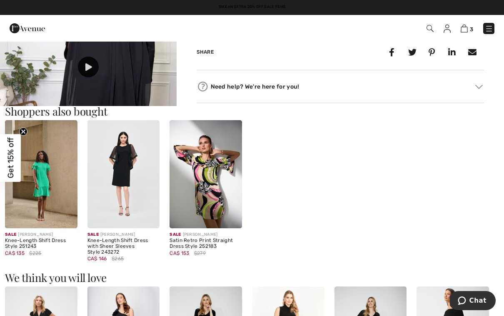
scroll to position [535, 0]
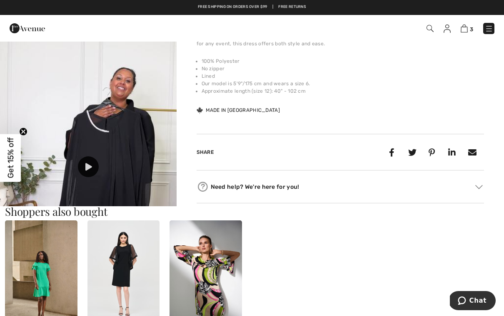
click at [127, 167] on img at bounding box center [88, 150] width 177 height 313
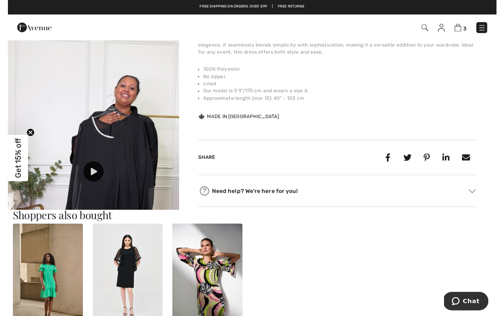
scroll to position [290, 0]
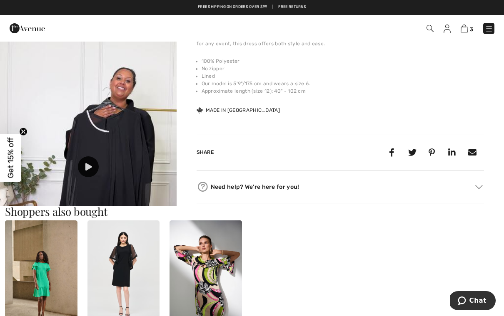
click at [127, 179] on img at bounding box center [88, 150] width 177 height 313
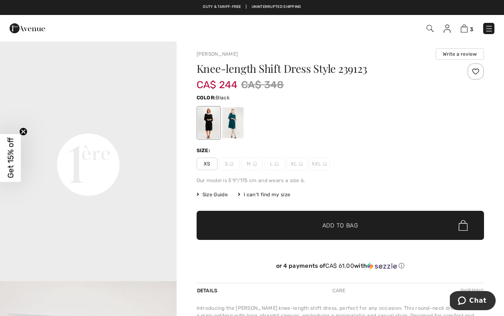
scroll to position [0, 0]
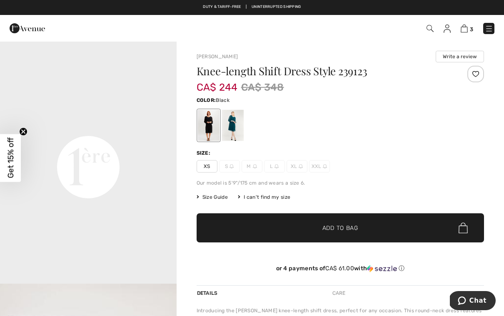
click at [206, 169] on span "XS" at bounding box center [206, 166] width 21 height 12
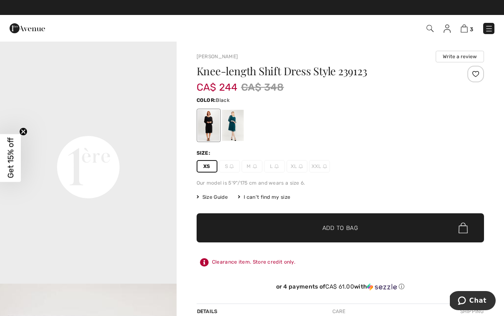
click at [208, 127] on div at bounding box center [208, 125] width 22 height 31
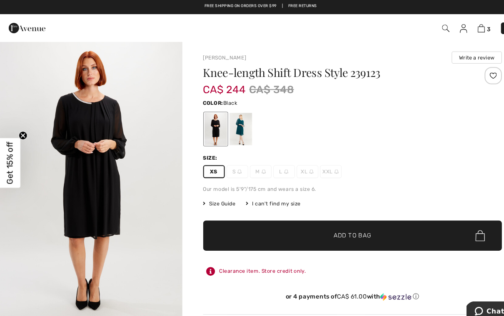
click at [104, 200] on img "1 / 5" at bounding box center [88, 173] width 177 height 265
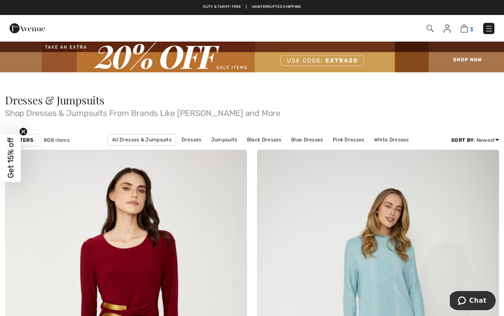
click at [470, 27] on span "3" at bounding box center [471, 29] width 3 height 6
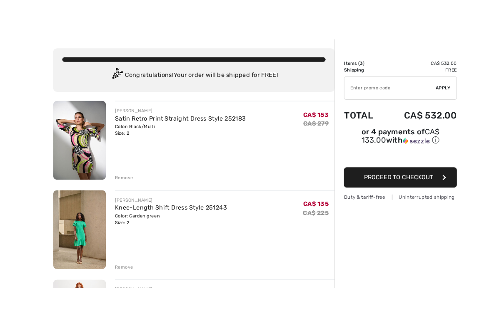
scroll to position [10, 0]
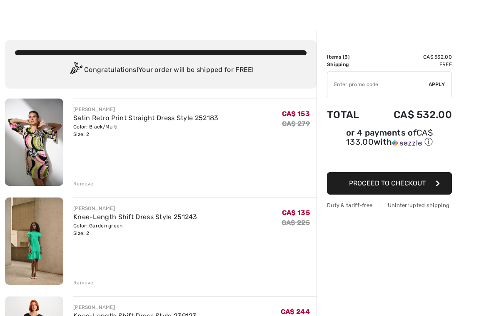
click at [164, 126] on div "Color: Black/Multi Size: 2" at bounding box center [145, 130] width 145 height 15
click at [90, 121] on link "Satin Retro Print Straight Dress Style 252183" at bounding box center [145, 118] width 145 height 8
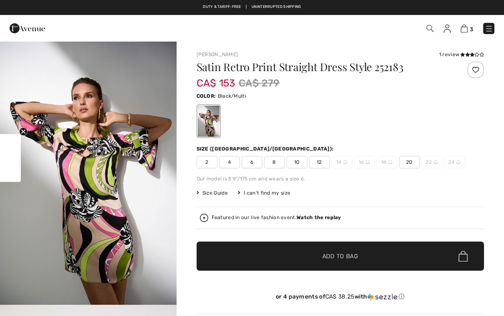
checkbox input "true"
click at [457, 193] on div "Size Guide I can't find my size Select Size CAN 2 CAN 4 CAN 6 CAN 8 CAN 10 CAN …" at bounding box center [340, 192] width 288 height 7
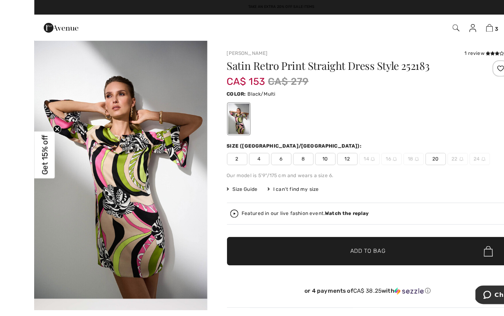
scroll to position [6, 0]
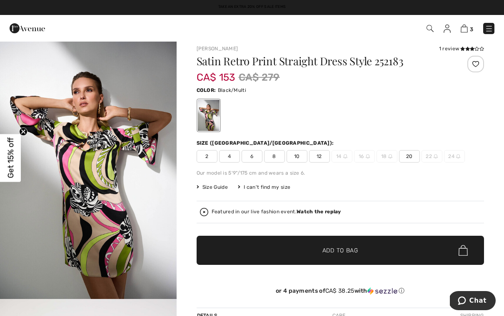
click at [123, 167] on img "1 / 5" at bounding box center [88, 167] width 177 height 264
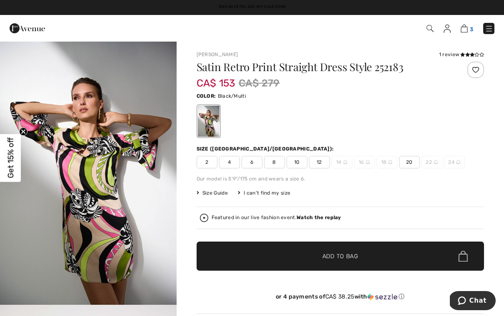
click at [470, 27] on span "3" at bounding box center [471, 29] width 3 height 6
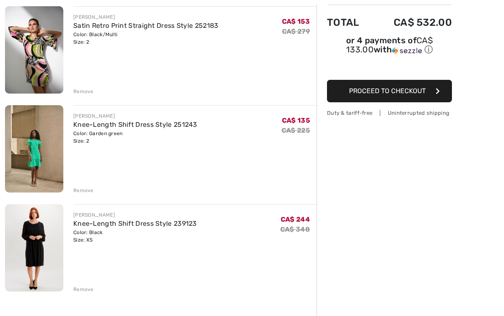
scroll to position [104, 0]
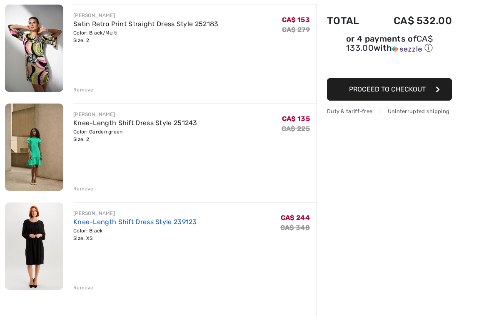
click at [149, 224] on link "Knee-Length Shift Dress Style 239123" at bounding box center [135, 222] width 124 height 8
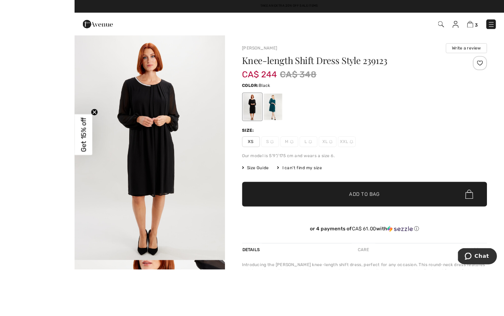
scroll to position [37, 0]
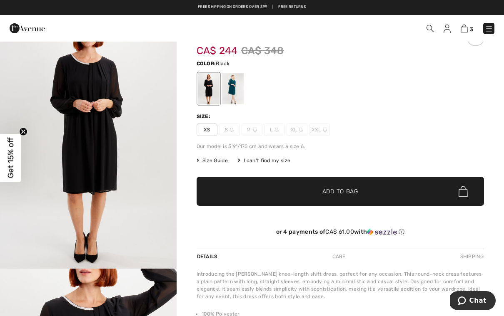
click at [208, 95] on div at bounding box center [208, 88] width 22 height 31
click at [211, 98] on div at bounding box center [208, 88] width 22 height 31
click at [208, 93] on div at bounding box center [208, 88] width 22 height 31
click at [104, 163] on img "1 / 5" at bounding box center [88, 136] width 177 height 265
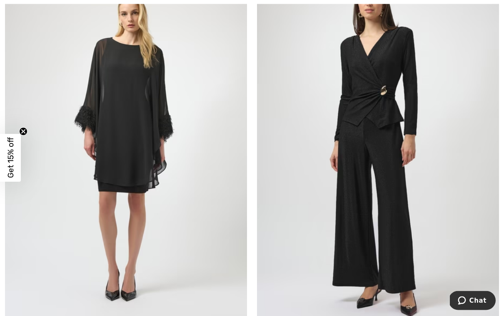
scroll to position [983, 0]
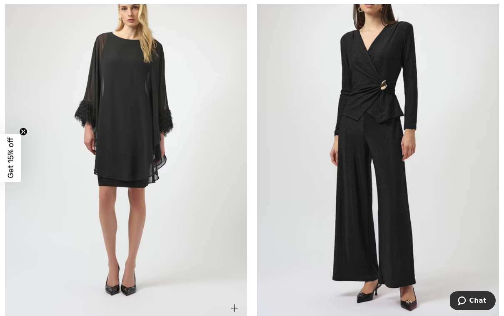
click at [152, 165] on img at bounding box center [126, 139] width 242 height 363
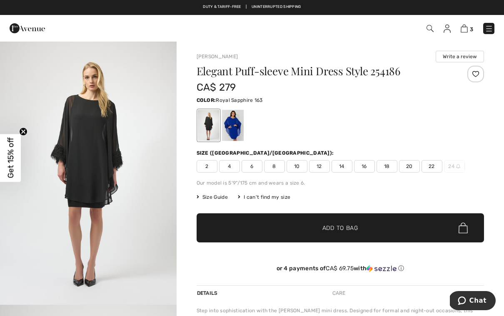
click at [234, 130] on div at bounding box center [232, 125] width 22 height 31
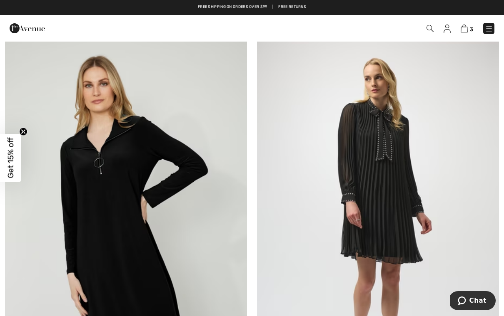
scroll to position [3752, 0]
click at [380, 205] on img at bounding box center [378, 218] width 242 height 363
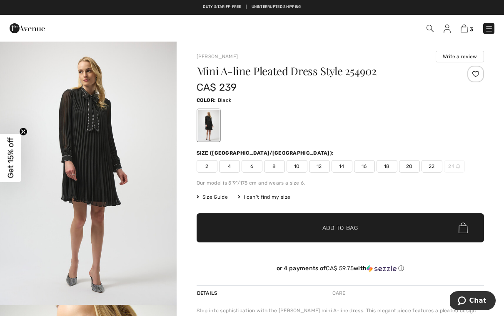
click at [203, 171] on span "2" at bounding box center [206, 166] width 21 height 12
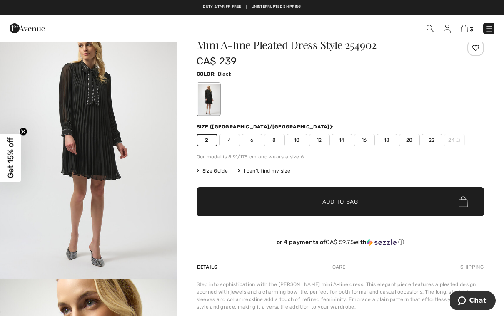
scroll to position [14, 0]
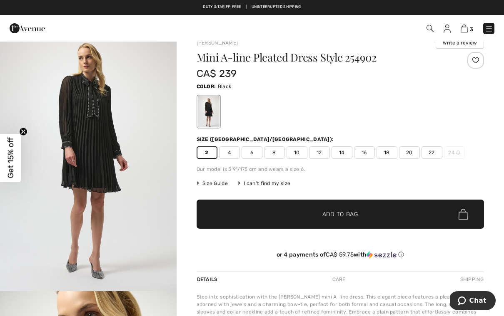
click at [111, 155] on img "1 / 5" at bounding box center [88, 159] width 177 height 264
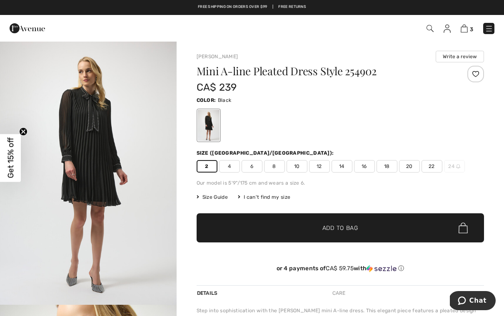
click at [398, 207] on div "Mini A-line Pleated Dress Style 254902 CA$ 239 Color: Black Size (CA/US): 2 4 6…" at bounding box center [340, 176] width 288 height 220
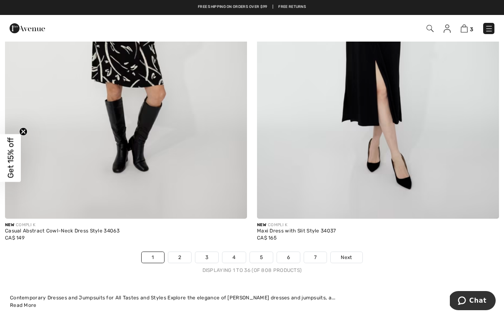
scroll to position [7193, 0]
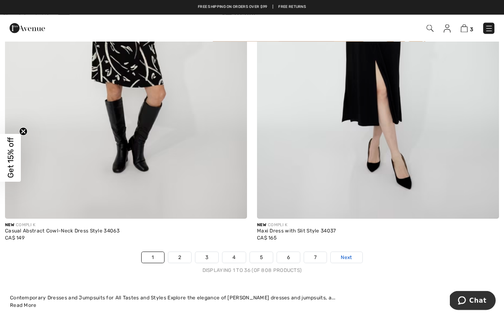
click at [349, 254] on span "Next" at bounding box center [346, 257] width 11 height 7
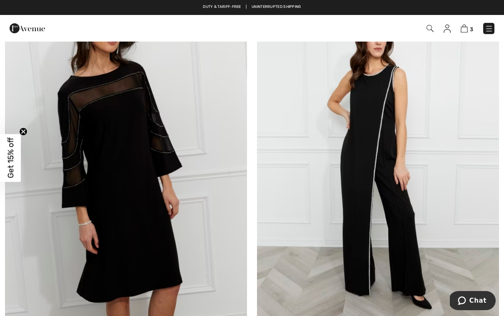
scroll to position [3805, 0]
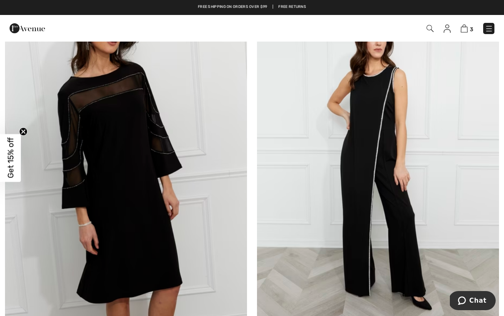
click at [162, 165] on img at bounding box center [126, 164] width 242 height 363
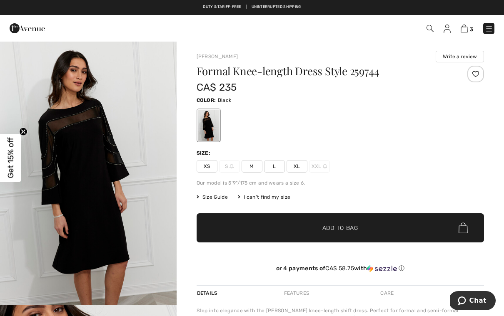
click at [208, 171] on span "XS" at bounding box center [206, 166] width 21 height 12
click at [116, 169] on img "1 / 4" at bounding box center [88, 173] width 177 height 264
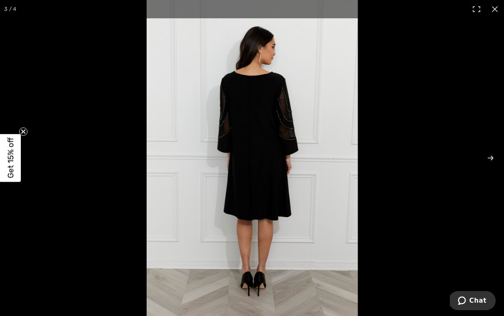
click at [13, 163] on span "Get 15% off" at bounding box center [11, 158] width 10 height 41
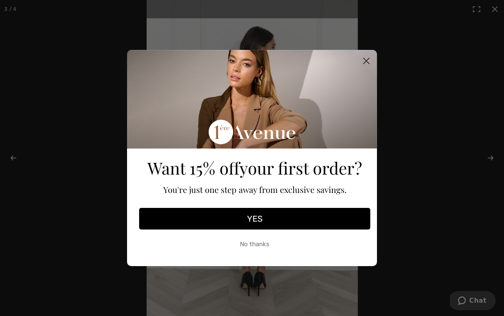
click at [256, 217] on button "YES" at bounding box center [254, 219] width 231 height 22
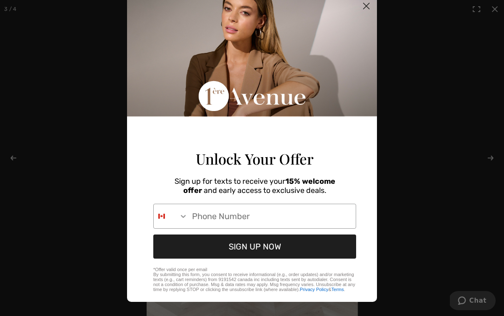
scroll to position [25, 0]
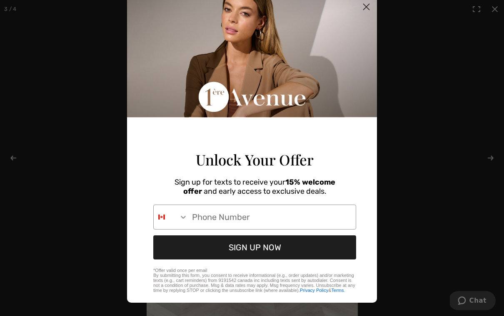
click at [365, 1] on circle "Close dialog" at bounding box center [366, 7] width 14 height 14
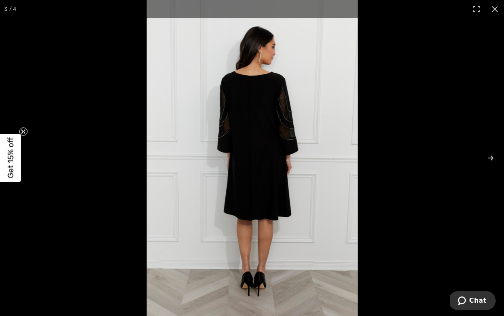
click at [27, 132] on circle "Close teaser" at bounding box center [24, 132] width 8 height 8
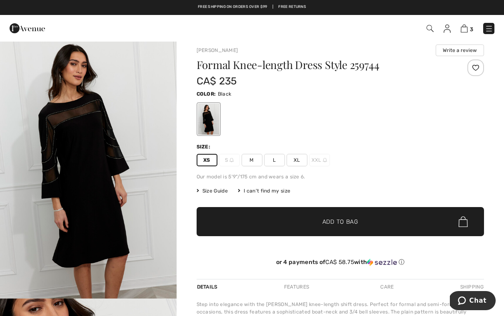
scroll to position [6, 0]
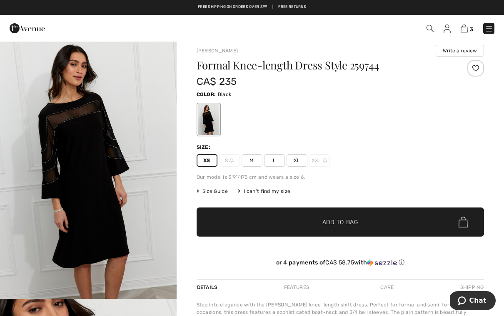
click at [337, 222] on span "Add to Bag" at bounding box center [340, 222] width 36 height 9
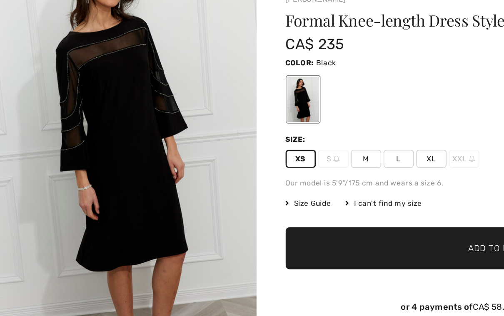
scroll to position [0, 0]
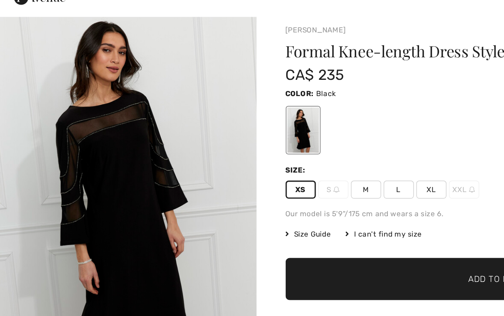
click at [151, 167] on img "1 / 4" at bounding box center [88, 167] width 177 height 264
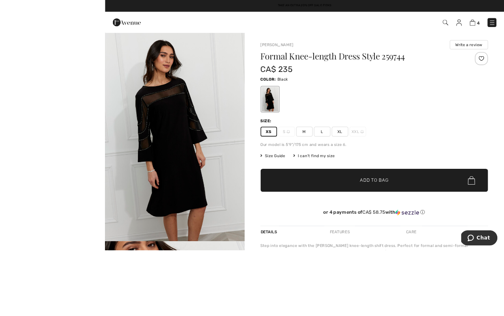
scroll to position [4, 0]
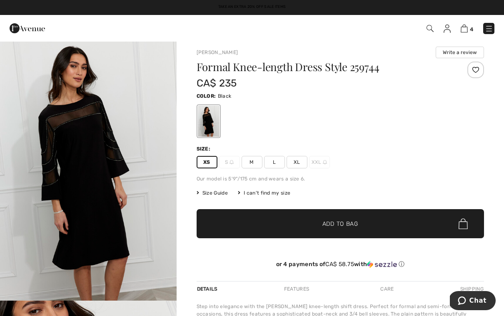
click at [342, 226] on span "Add to Bag" at bounding box center [340, 224] width 36 height 9
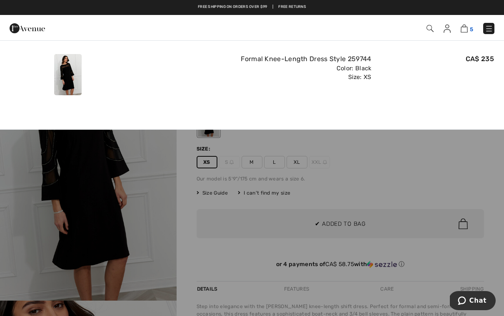
click at [466, 28] on img at bounding box center [463, 29] width 7 height 8
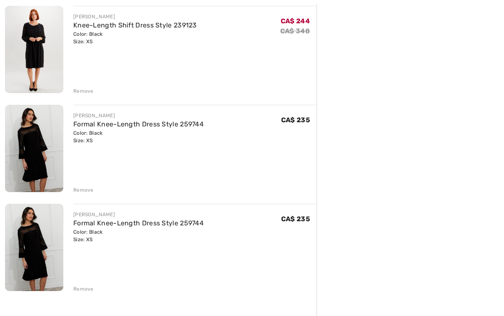
scroll to position [301, 0]
click at [85, 287] on div "Remove" at bounding box center [83, 289] width 20 height 7
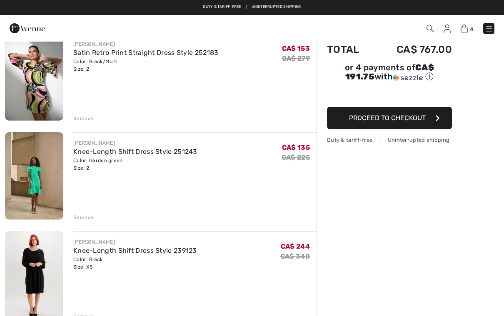
scroll to position [75, 0]
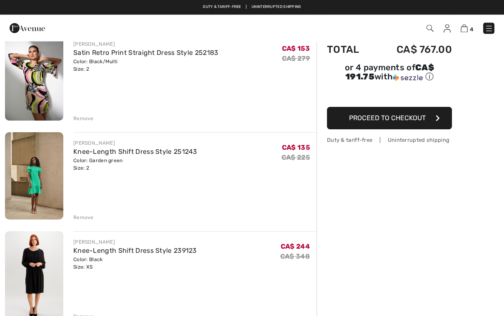
click at [47, 274] on img at bounding box center [34, 275] width 58 height 87
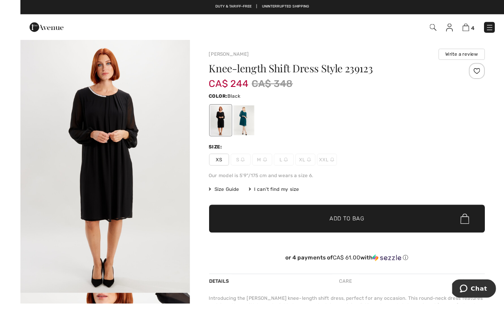
scroll to position [1, 0]
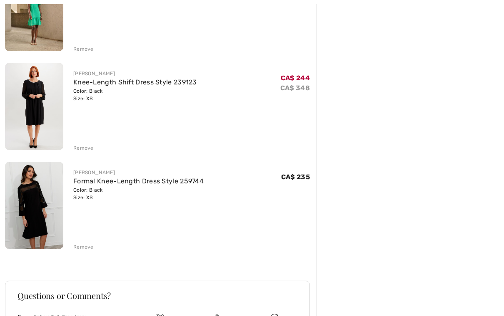
scroll to position [244, 0]
click at [88, 144] on div "Remove" at bounding box center [194, 147] width 243 height 9
click at [80, 149] on div "Remove" at bounding box center [83, 147] width 20 height 7
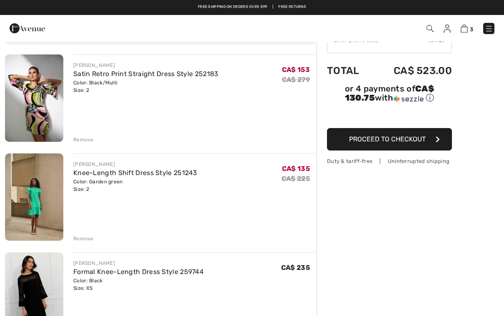
scroll to position [54, 0]
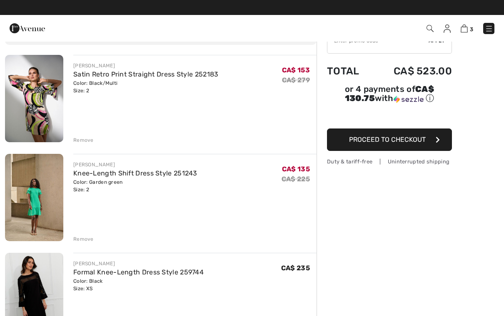
click at [92, 236] on div "Remove" at bounding box center [83, 239] width 20 height 7
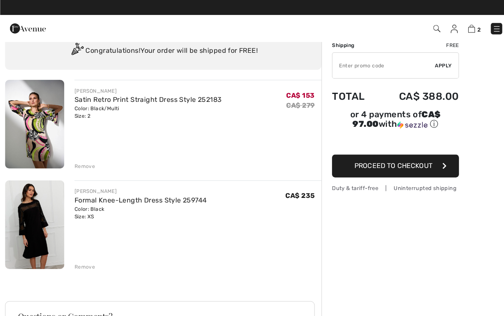
scroll to position [10, 0]
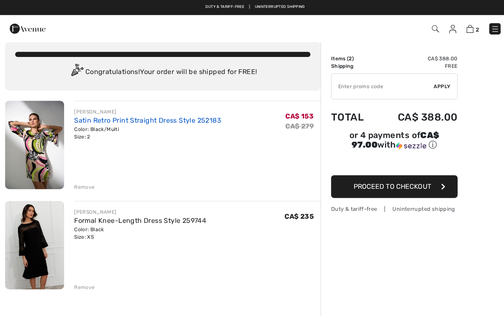
click at [154, 117] on link "Satin Retro Print Straight Dress Style 252183" at bounding box center [145, 119] width 145 height 8
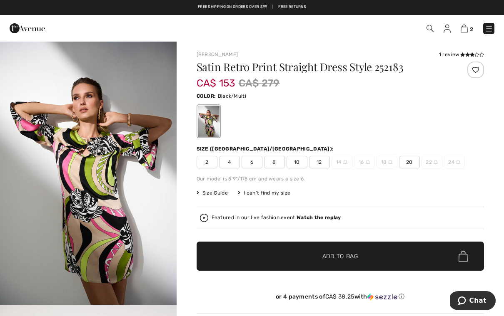
click at [109, 201] on img "1 / 5" at bounding box center [88, 173] width 177 height 264
click at [206, 168] on span "2" at bounding box center [206, 162] width 21 height 12
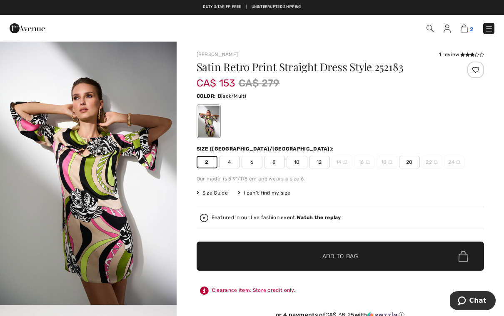
click at [465, 27] on img at bounding box center [463, 29] width 7 height 8
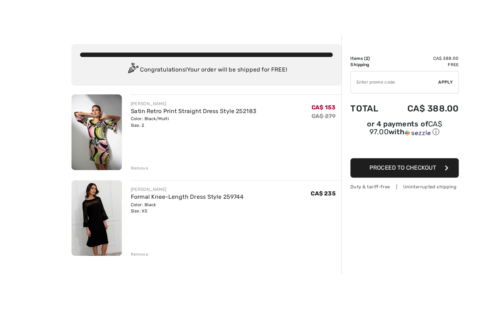
scroll to position [86, 0]
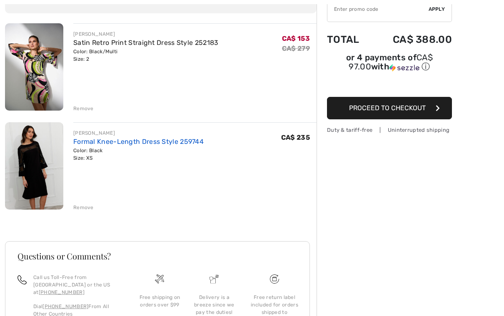
click at [173, 138] on link "Formal Knee-Length Dress Style 259744" at bounding box center [138, 142] width 130 height 8
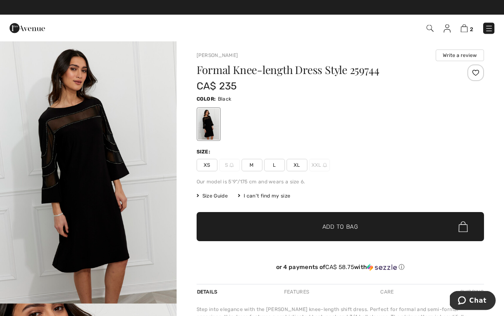
scroll to position [2, 0]
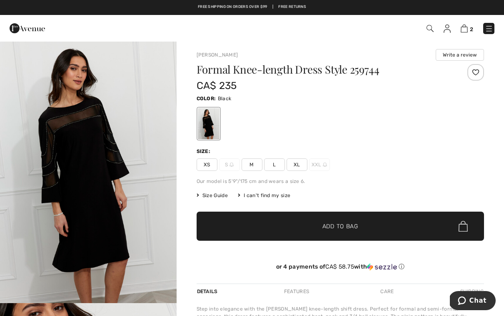
click at [204, 195] on span "Size Guide" at bounding box center [211, 195] width 31 height 7
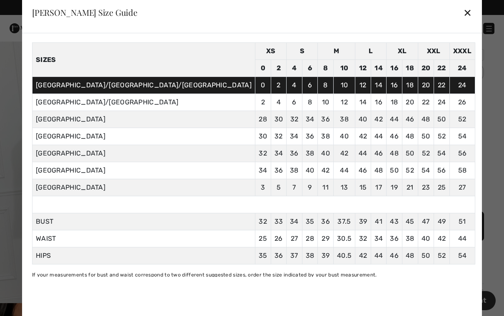
scroll to position [29, 0]
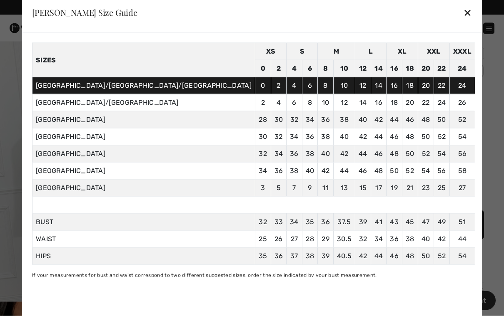
click at [463, 11] on div "✕" at bounding box center [467, 12] width 9 height 17
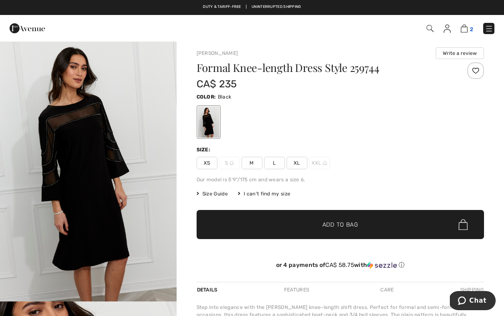
click at [470, 26] on span "2" at bounding box center [471, 29] width 3 height 6
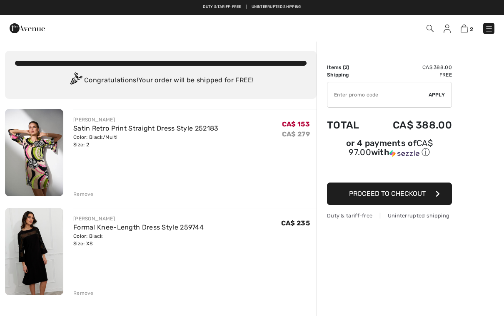
click at [47, 164] on img at bounding box center [34, 152] width 58 height 87
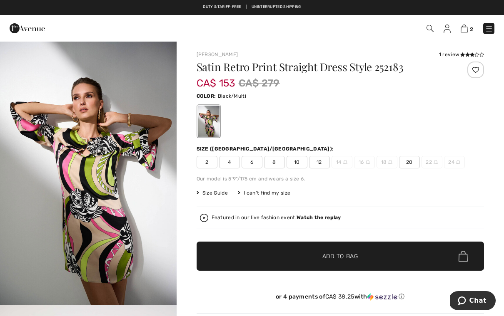
click at [204, 122] on div at bounding box center [208, 121] width 22 height 31
click at [132, 177] on img "1 / 5" at bounding box center [88, 173] width 177 height 264
click at [471, 24] on link "2" at bounding box center [466, 28] width 12 height 10
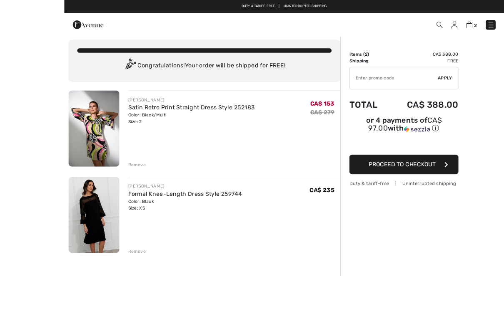
scroll to position [42, 0]
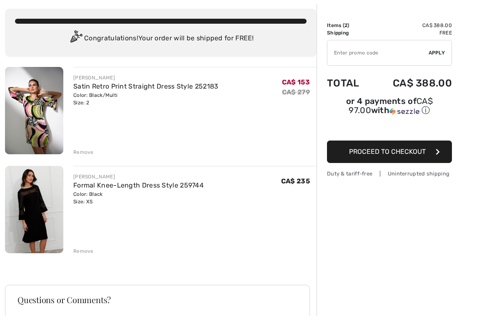
click at [40, 221] on img at bounding box center [34, 209] width 58 height 87
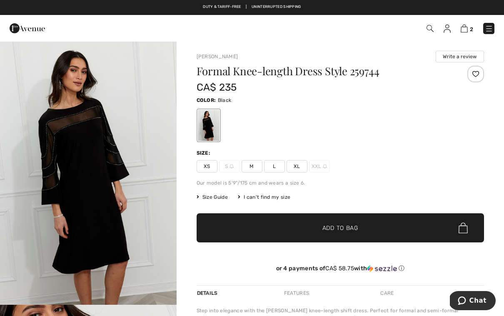
click at [202, 123] on div at bounding box center [208, 125] width 22 height 31
click at [209, 128] on div at bounding box center [208, 125] width 22 height 31
click at [127, 174] on img "1 / 4" at bounding box center [88, 173] width 177 height 264
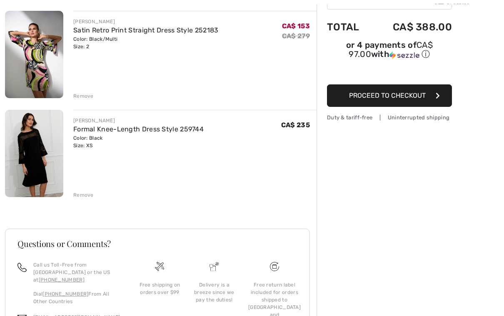
scroll to position [144, 0]
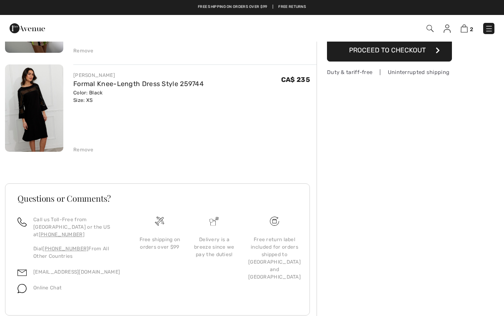
click at [277, 248] on div "Free return label included for orders shipped to [GEOGRAPHIC_DATA] and [GEOGRAP…" at bounding box center [274, 258] width 52 height 45
click at [278, 226] on img at bounding box center [274, 221] width 9 height 9
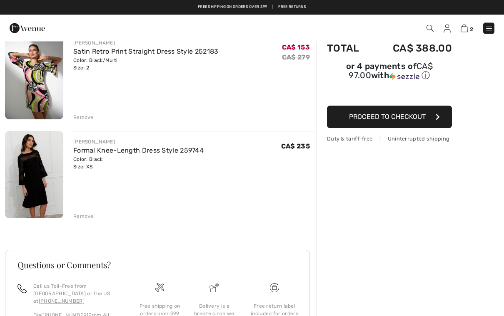
scroll to position [0, 0]
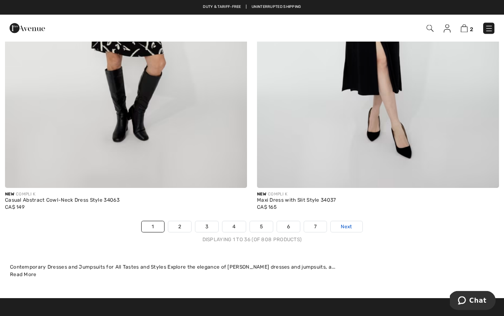
scroll to position [7224, 0]
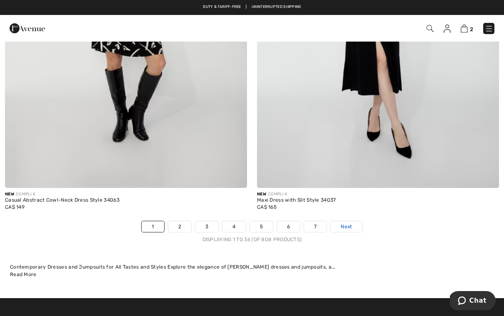
click at [351, 223] on span "Next" at bounding box center [346, 226] width 11 height 7
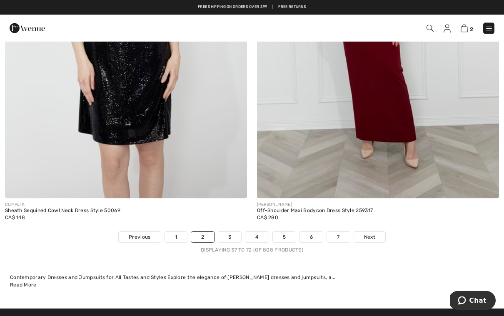
scroll to position [7209, 0]
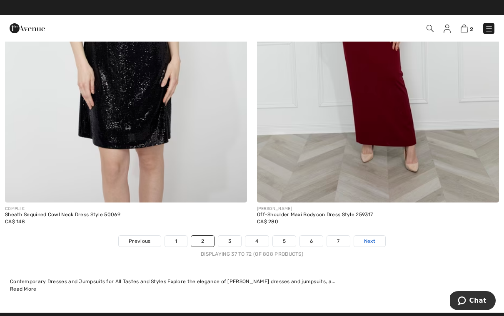
click at [370, 238] on span "Next" at bounding box center [369, 241] width 11 height 7
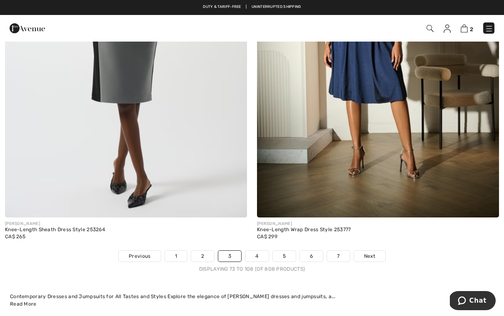
scroll to position [7194, 0]
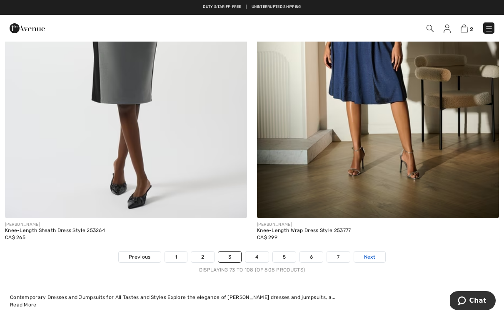
click at [374, 254] on span "Next" at bounding box center [369, 257] width 11 height 7
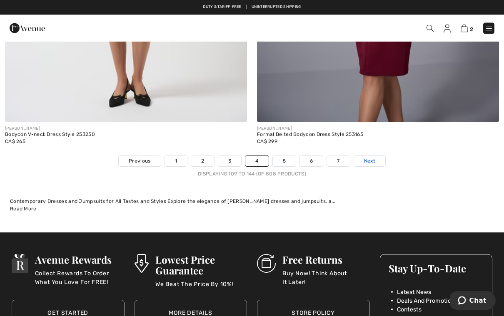
scroll to position [7290, 0]
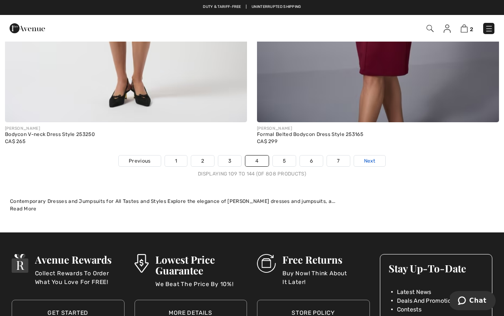
click at [370, 157] on span "Next" at bounding box center [369, 160] width 11 height 7
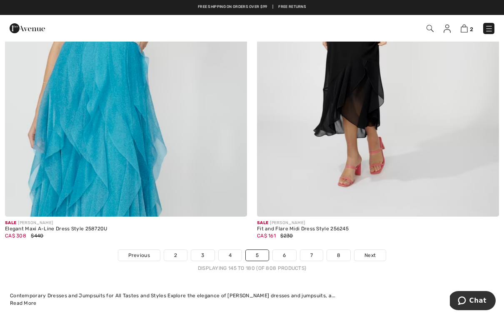
scroll to position [7195, 0]
click at [372, 252] on span "Next" at bounding box center [369, 255] width 11 height 7
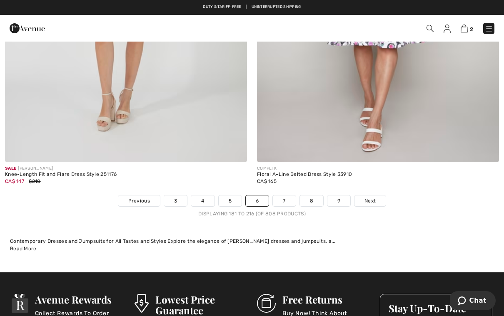
scroll to position [7247, 0]
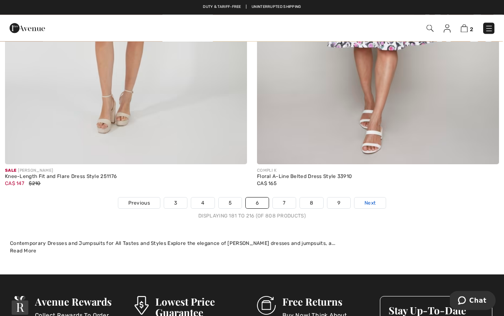
click at [377, 198] on link "Next" at bounding box center [369, 203] width 31 height 11
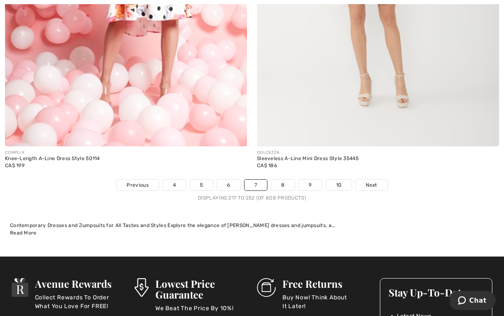
scroll to position [7266, 0]
click at [369, 182] on span "Next" at bounding box center [371, 185] width 11 height 7
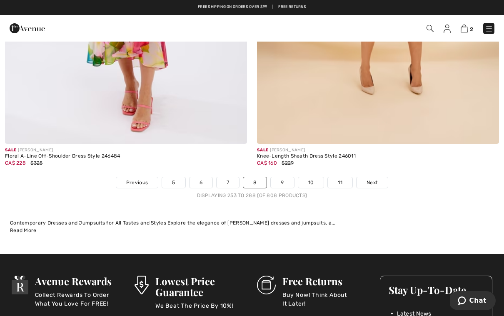
scroll to position [7269, 0]
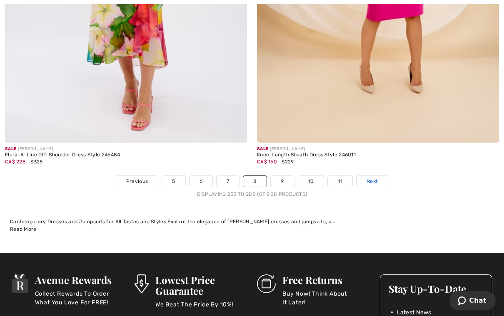
click at [373, 178] on span "Next" at bounding box center [371, 181] width 11 height 7
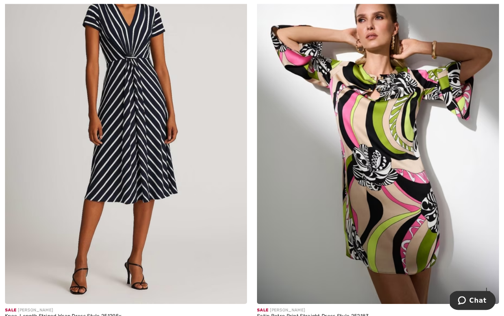
scroll to position [7108, 0]
click at [395, 134] on img at bounding box center [378, 122] width 242 height 363
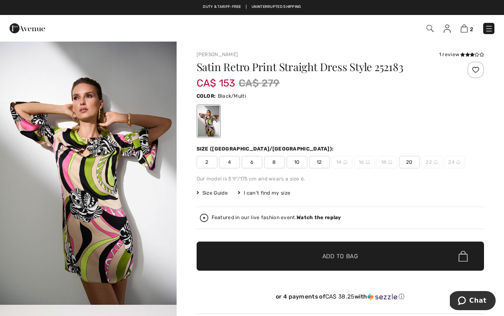
click at [212, 162] on span "2" at bounding box center [206, 162] width 21 height 12
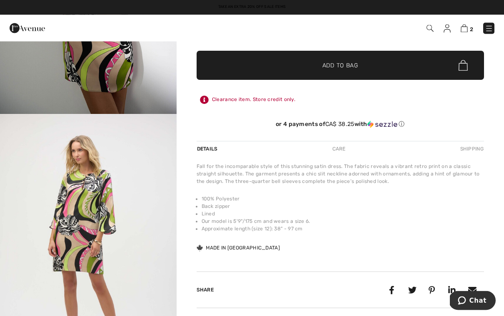
scroll to position [224, 0]
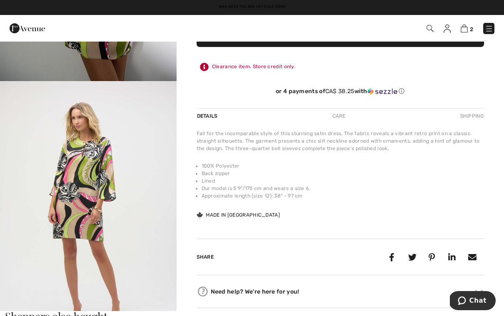
click at [105, 201] on img "2 / 5" at bounding box center [88, 213] width 177 height 264
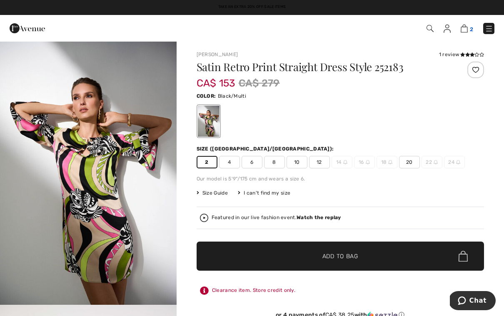
click at [466, 27] on img at bounding box center [463, 29] width 7 height 8
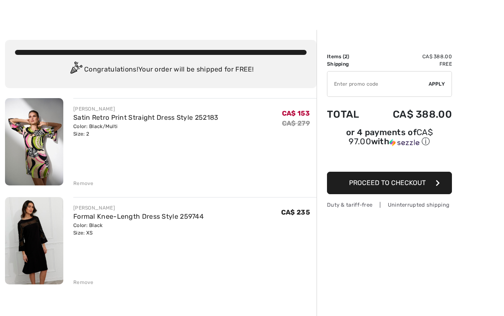
scroll to position [11, 0]
click at [87, 184] on div "Remove" at bounding box center [83, 183] width 20 height 7
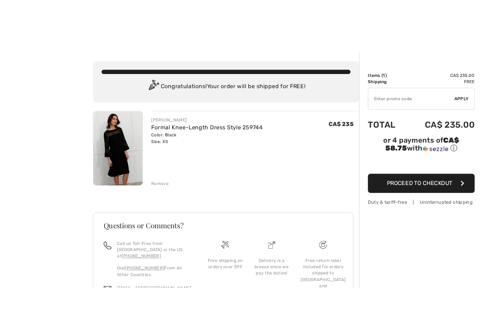
scroll to position [0, 0]
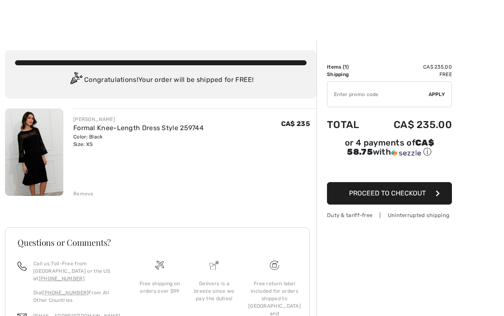
click at [46, 154] on img at bounding box center [34, 152] width 58 height 87
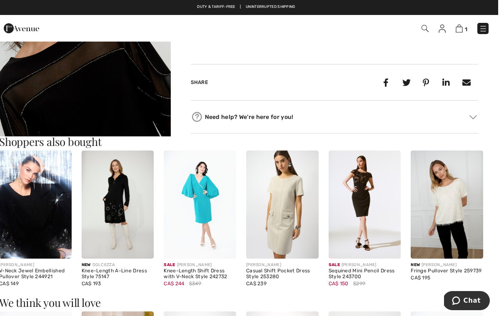
scroll to position [366, 0]
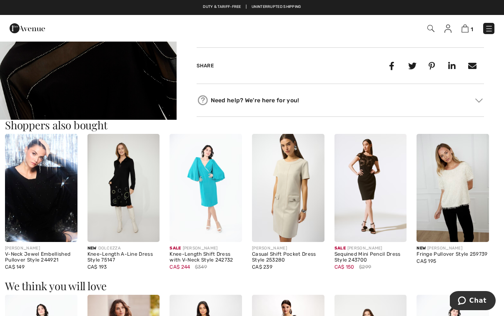
click at [459, 196] on img at bounding box center [452, 188] width 72 height 108
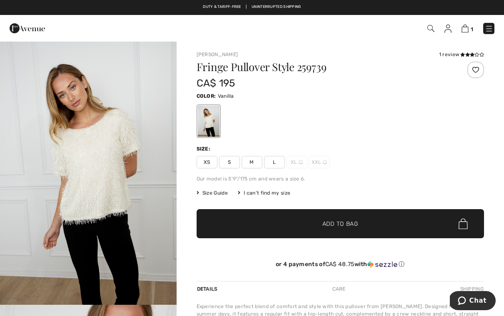
click at [205, 161] on span "XS" at bounding box center [206, 162] width 21 height 12
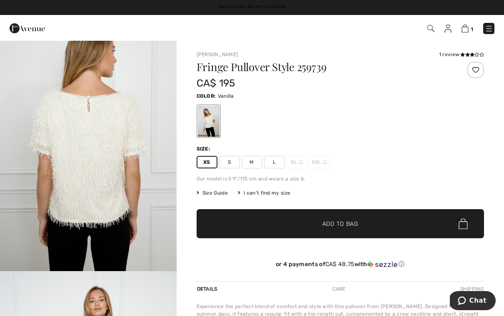
scroll to position [825, 0]
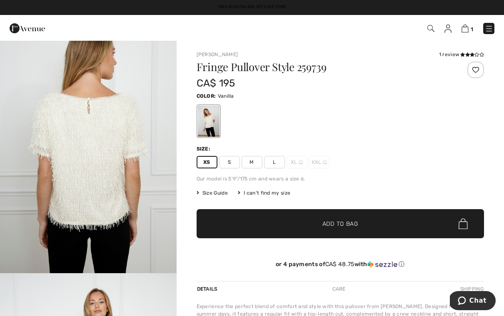
click at [104, 193] on img "3 / 4" at bounding box center [88, 141] width 177 height 264
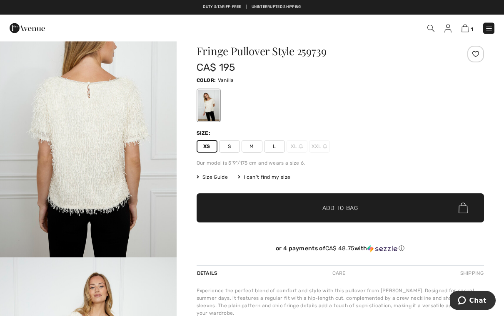
click at [217, 178] on span "Size Guide" at bounding box center [211, 177] width 31 height 7
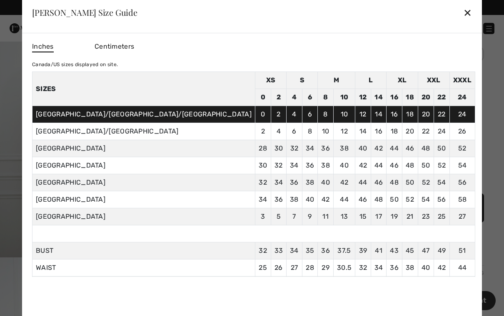
click at [463, 11] on div "✕" at bounding box center [467, 12] width 9 height 17
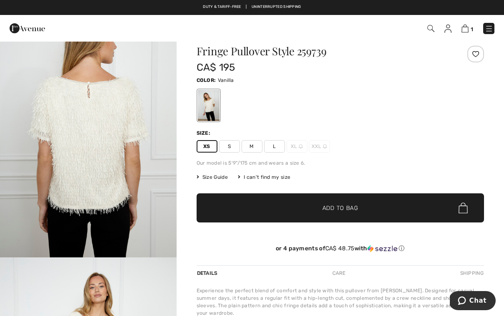
click at [209, 108] on div at bounding box center [208, 105] width 22 height 31
click at [134, 187] on img "3 / 4" at bounding box center [88, 125] width 177 height 264
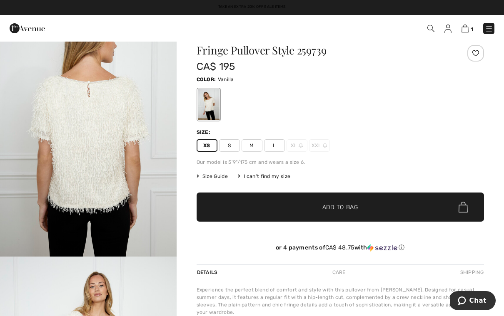
click at [332, 209] on span "Add to Bag" at bounding box center [340, 207] width 36 height 9
click at [467, 26] on img at bounding box center [463, 29] width 7 height 8
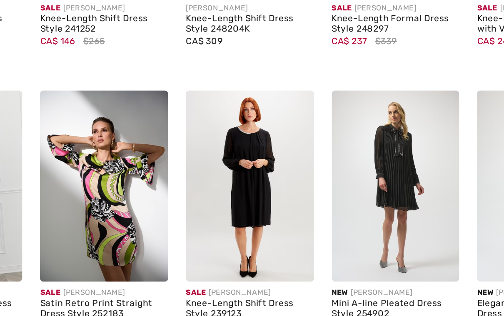
scroll to position [701, 0]
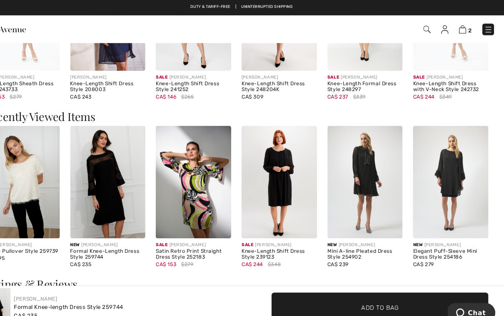
click at [274, 190] on img at bounding box center [288, 175] width 72 height 108
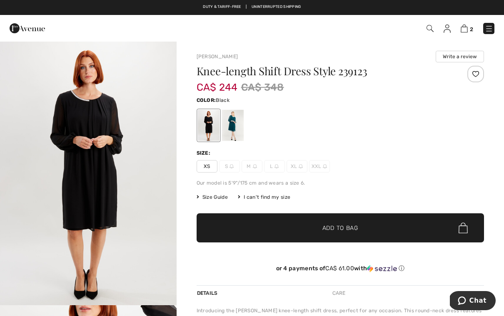
click at [211, 129] on div at bounding box center [208, 125] width 22 height 31
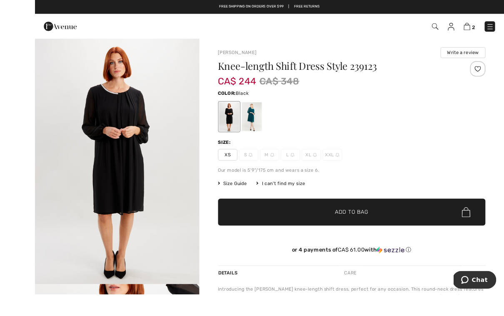
scroll to position [5, 0]
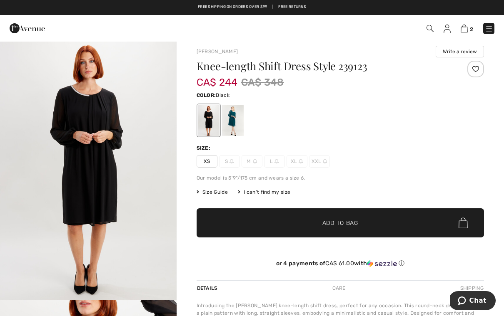
click at [209, 128] on div at bounding box center [208, 120] width 22 height 31
click at [204, 123] on div at bounding box center [208, 120] width 22 height 31
click at [122, 202] on img "1 / 5" at bounding box center [88, 168] width 177 height 265
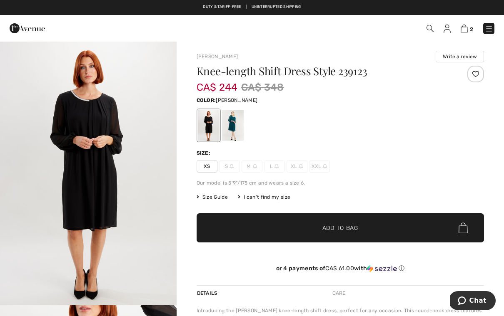
click at [232, 130] on div at bounding box center [232, 125] width 22 height 31
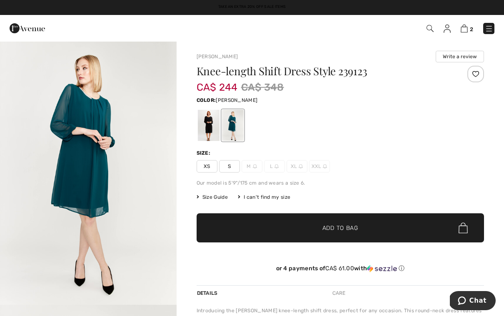
click at [233, 130] on div at bounding box center [232, 125] width 22 height 31
click at [209, 166] on span "XS" at bounding box center [206, 166] width 21 height 12
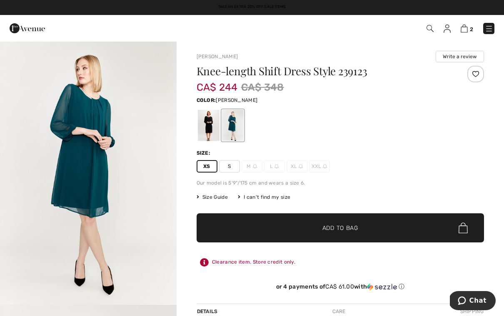
click at [236, 130] on div at bounding box center [232, 125] width 22 height 31
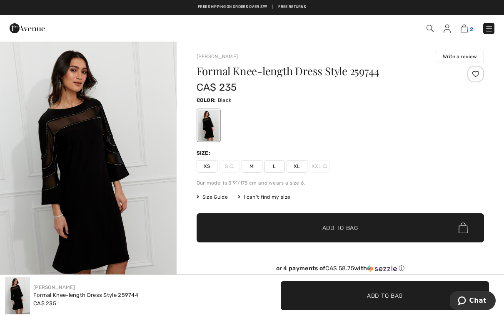
click at [467, 25] on img at bounding box center [463, 29] width 7 height 8
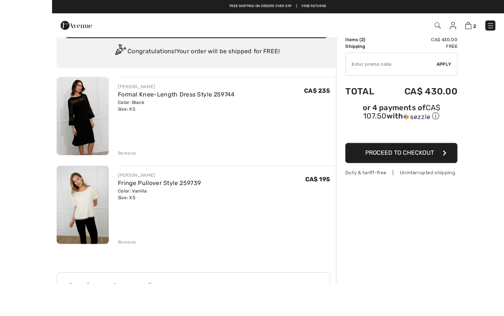
scroll to position [49, 0]
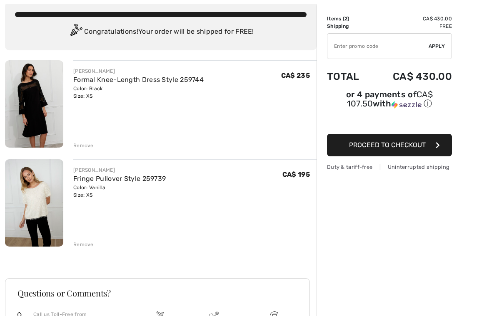
click at [38, 206] on img at bounding box center [34, 202] width 58 height 87
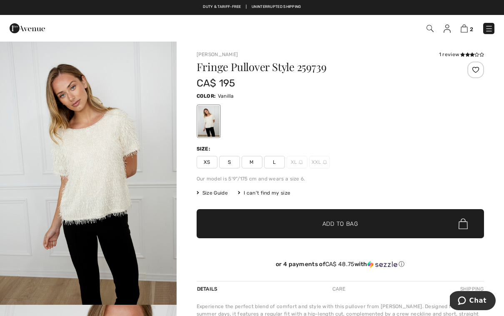
click at [208, 162] on span "XS" at bounding box center [206, 162] width 21 height 12
click at [102, 184] on img "1 / 4" at bounding box center [88, 173] width 177 height 264
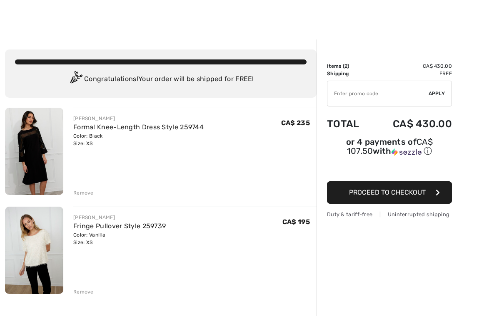
scroll to position [5, 0]
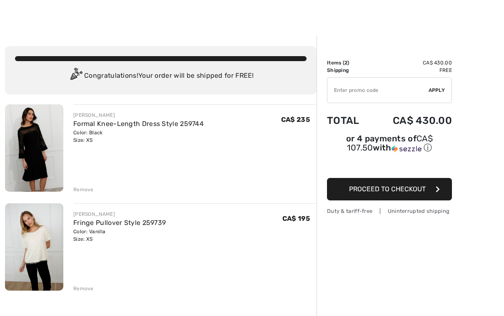
click at [47, 164] on img at bounding box center [34, 147] width 58 height 87
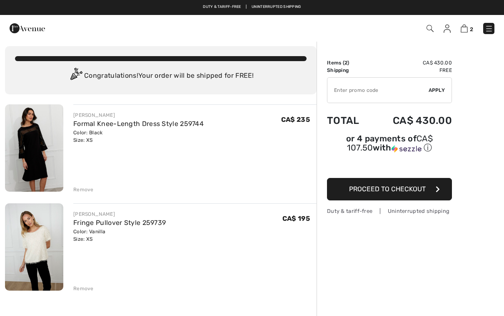
click at [50, 150] on img at bounding box center [34, 147] width 58 height 87
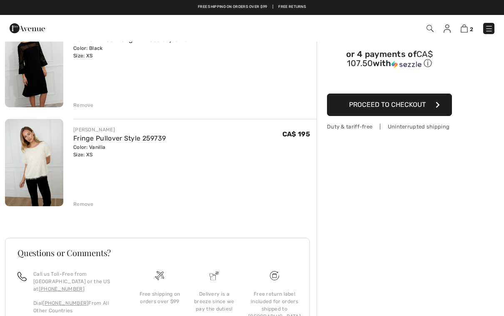
scroll to position [88, 0]
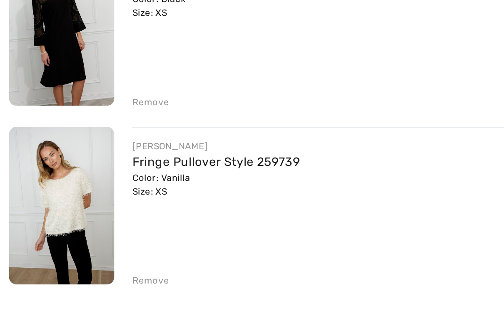
click at [87, 200] on div "Remove" at bounding box center [194, 204] width 243 height 9
click at [87, 201] on div "Remove" at bounding box center [83, 204] width 20 height 7
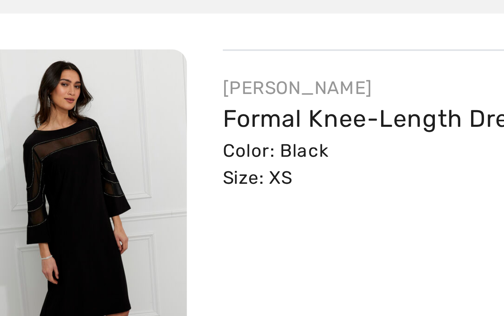
scroll to position [0, 0]
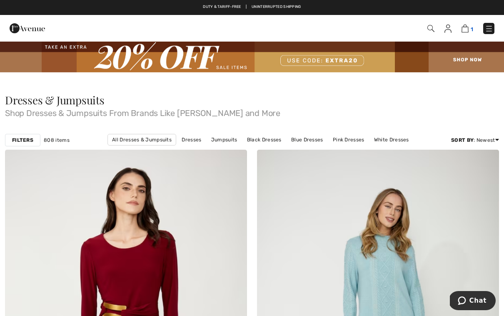
click at [465, 31] on img at bounding box center [464, 29] width 7 height 8
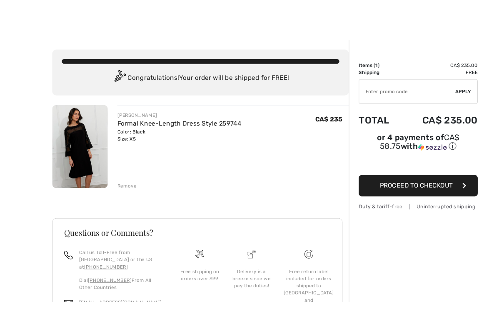
scroll to position [7, 0]
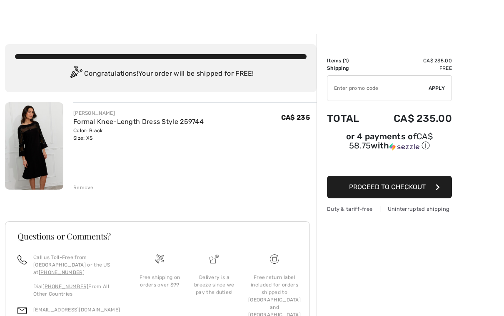
click at [50, 162] on img at bounding box center [34, 145] width 58 height 87
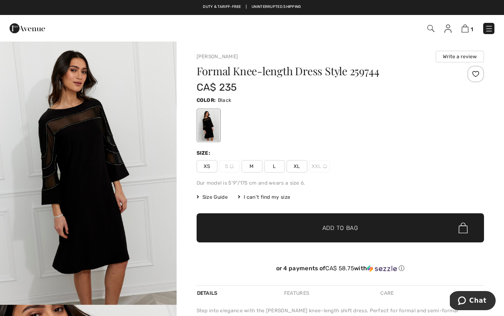
click at [207, 124] on div at bounding box center [208, 125] width 22 height 31
click at [129, 166] on img "1 / 4" at bounding box center [88, 173] width 177 height 264
